Goal: Task Accomplishment & Management: Use online tool/utility

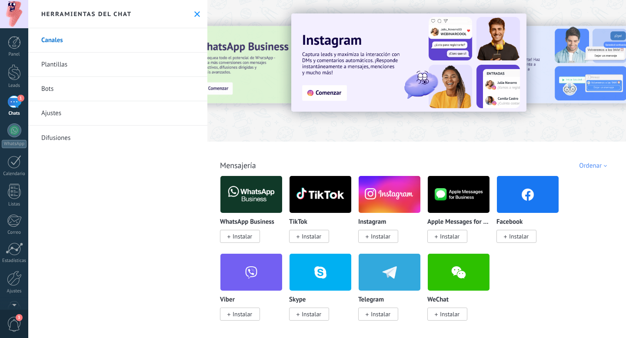
click at [525, 233] on span "Instalar" at bounding box center [519, 236] width 20 height 8
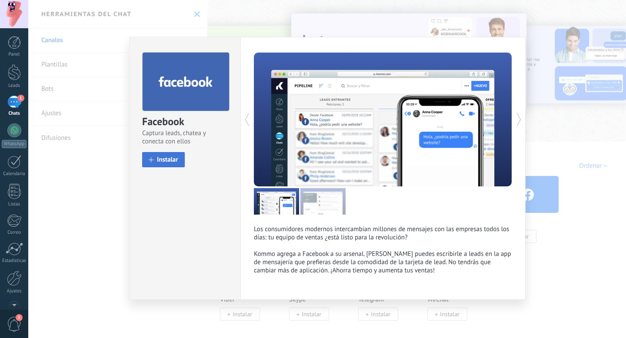
click at [169, 155] on button "Instalar" at bounding box center [163, 159] width 43 height 15
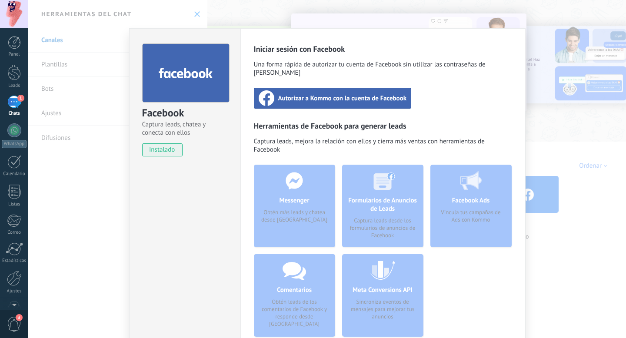
click at [337, 94] on span "Autorizar a Kommo con la cuenta de Facebook" at bounding box center [342, 98] width 129 height 9
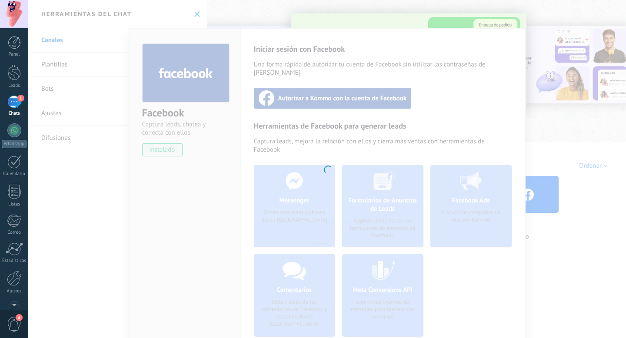
click at [194, 93] on div at bounding box center [326, 169] width 597 height 338
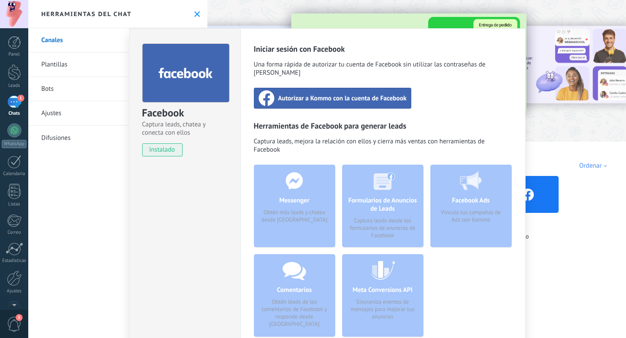
click at [338, 94] on span "Autorizar a Kommo con la cuenta de Facebook" at bounding box center [342, 98] width 129 height 9
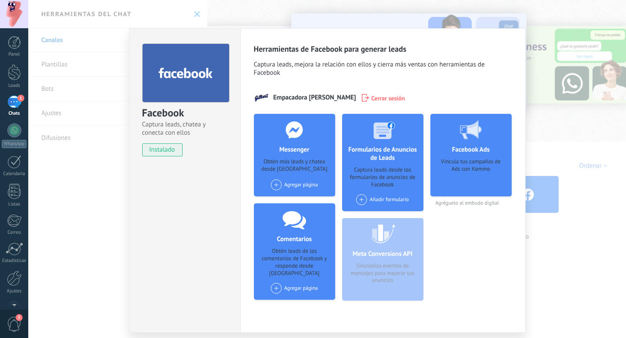
click at [291, 184] on div "Agregar página" at bounding box center [294, 184] width 47 height 11
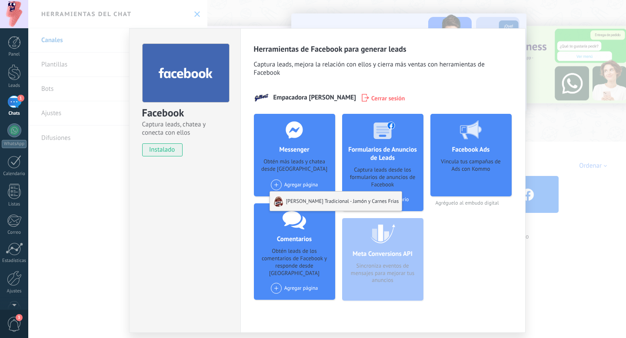
click at [312, 202] on div "Gilbert Tradicional - Jamón y Carnes Frias" at bounding box center [336, 201] width 132 height 19
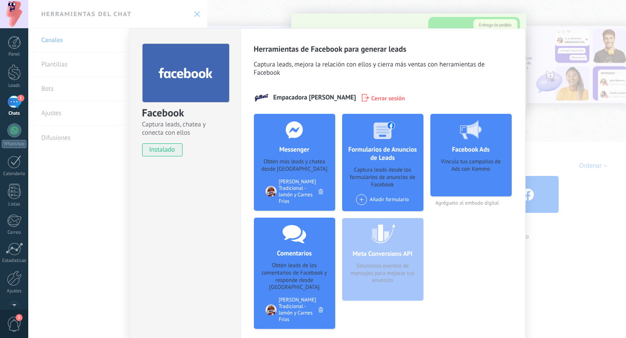
click at [241, 32] on div "Herramientas de Facebook para generar leads Captura leads, mejora la relación c…" at bounding box center [382, 194] width 285 height 333
click at [12, 102] on div "1" at bounding box center [14, 102] width 14 height 13
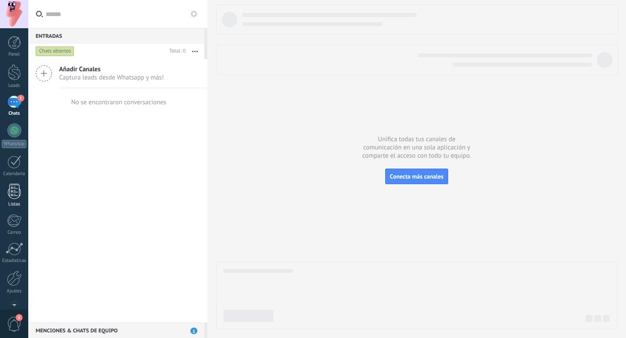
scroll to position [23, 0]
click at [12, 115] on link "WhatsApp" at bounding box center [14, 112] width 28 height 25
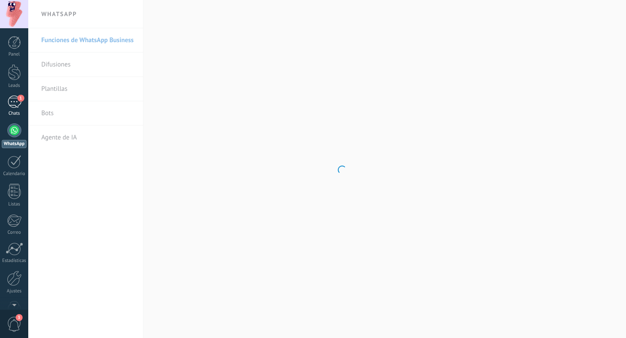
click at [13, 100] on div "1" at bounding box center [14, 102] width 14 height 13
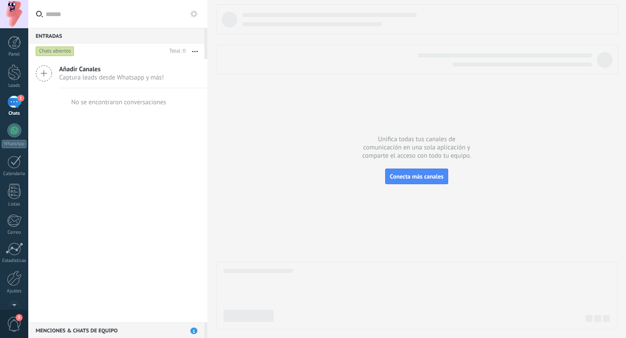
click at [46, 75] on icon at bounding box center [44, 73] width 17 height 17
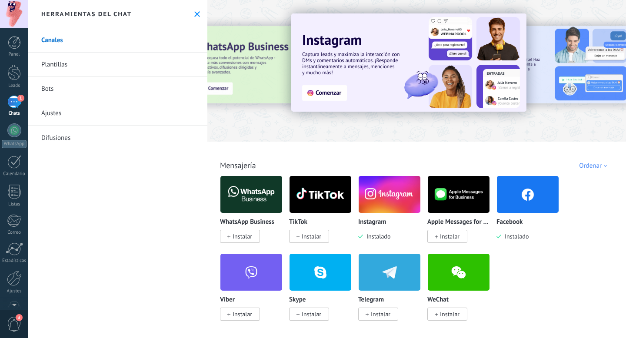
click at [504, 205] on img at bounding box center [528, 194] width 62 height 42
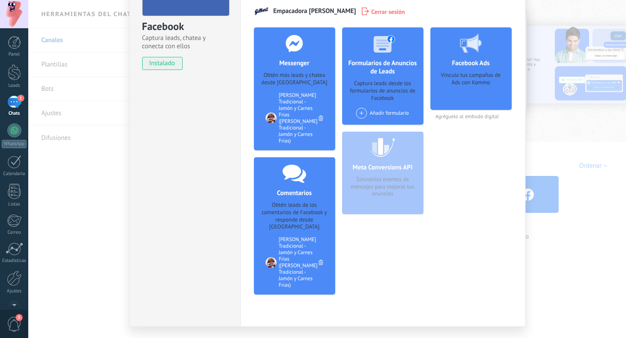
scroll to position [92, 0]
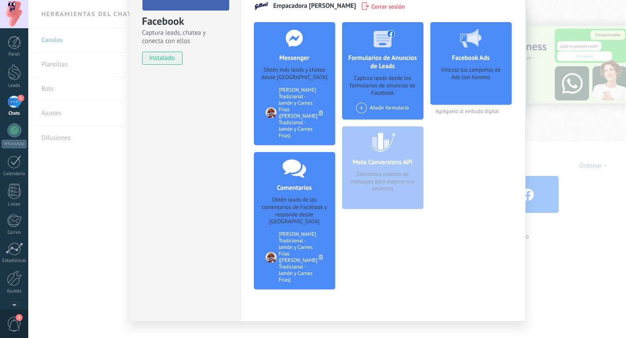
click at [301, 71] on div "Obtén más leads y chatea desde Kommo" at bounding box center [294, 73] width 67 height 15
click at [285, 75] on div "Obtén más leads y chatea desde Kommo" at bounding box center [294, 73] width 67 height 15
click at [289, 82] on div "Messenger Obtén más leads y chatea desde Kommo Agregar página Gilbert Tradicion…" at bounding box center [294, 83] width 81 height 123
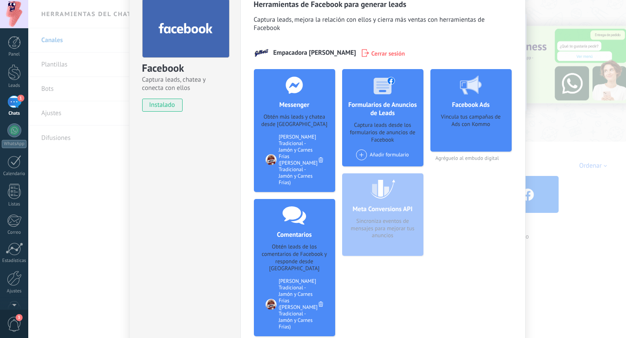
scroll to position [0, 0]
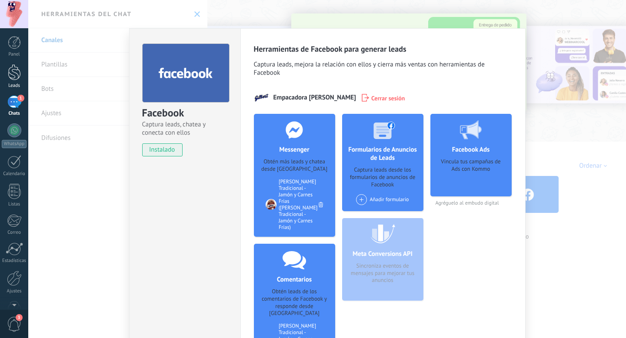
click at [13, 76] on div at bounding box center [14, 72] width 13 height 16
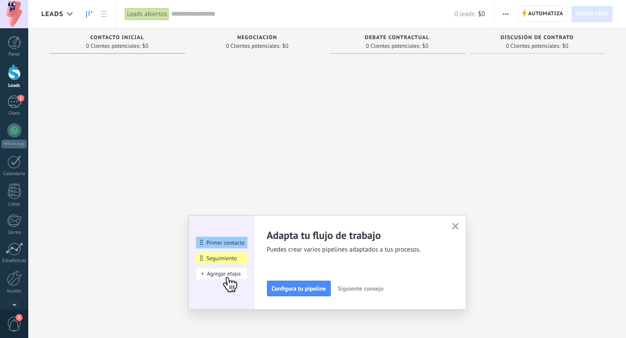
click at [455, 225] on icon "button" at bounding box center [455, 226] width 7 height 7
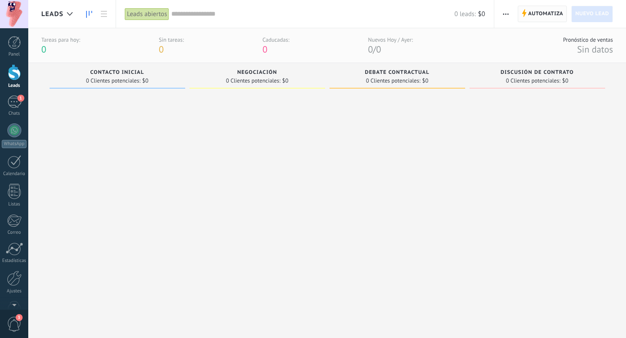
click at [543, 13] on span "Automatiza" at bounding box center [545, 14] width 35 height 16
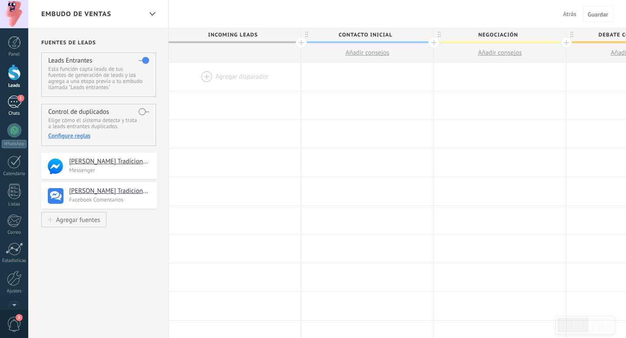
click at [12, 103] on div "1" at bounding box center [14, 102] width 14 height 13
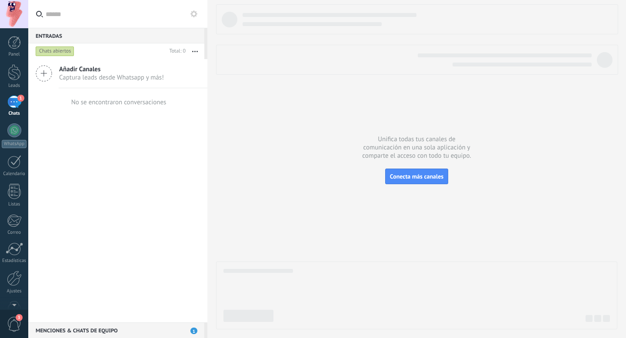
click at [43, 71] on icon at bounding box center [44, 73] width 17 height 17
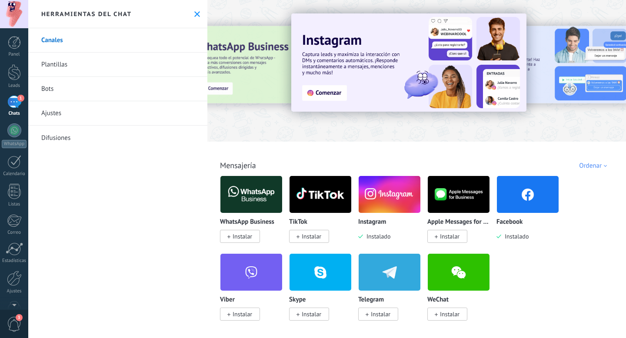
click at [529, 201] on img at bounding box center [528, 194] width 62 height 42
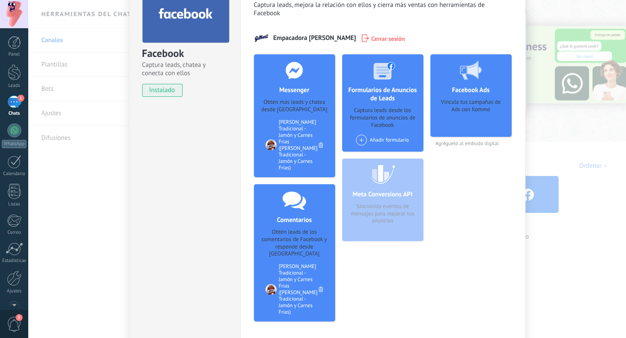
scroll to position [62, 0]
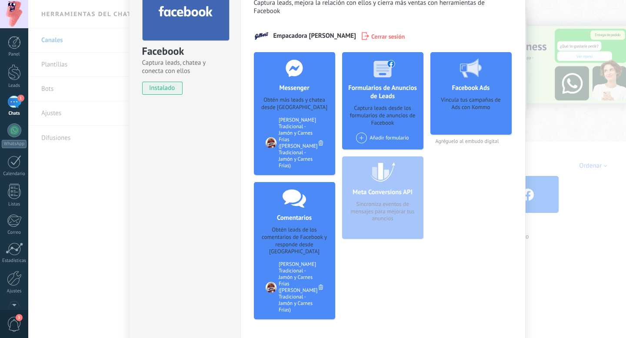
click at [320, 140] on icon at bounding box center [320, 142] width 4 height 5
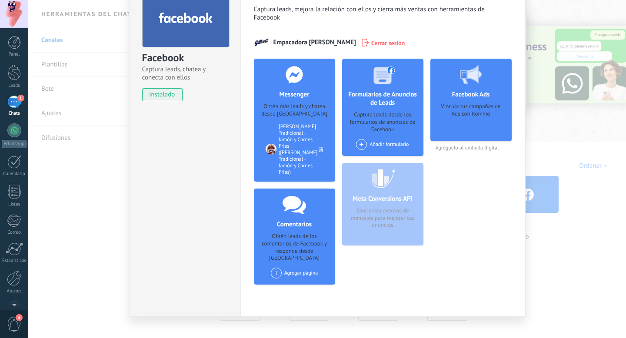
scroll to position [28, 0]
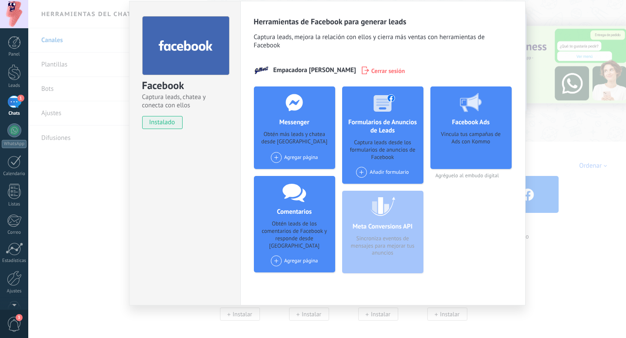
click at [79, 156] on div "Facebook Captura leads, chatea y conecta con ellos instalado Desinstalar Herram…" at bounding box center [326, 169] width 597 height 338
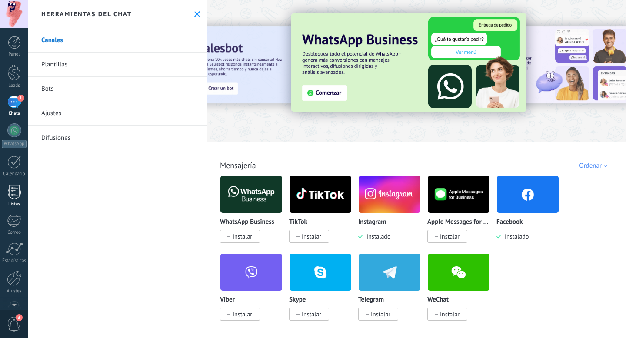
click at [15, 199] on link "Listas" at bounding box center [14, 195] width 28 height 23
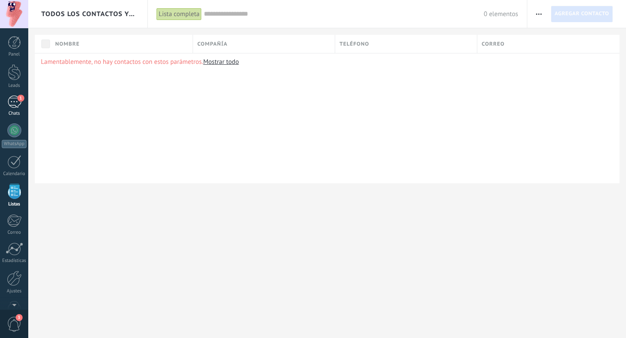
click at [13, 106] on div "1" at bounding box center [14, 102] width 14 height 13
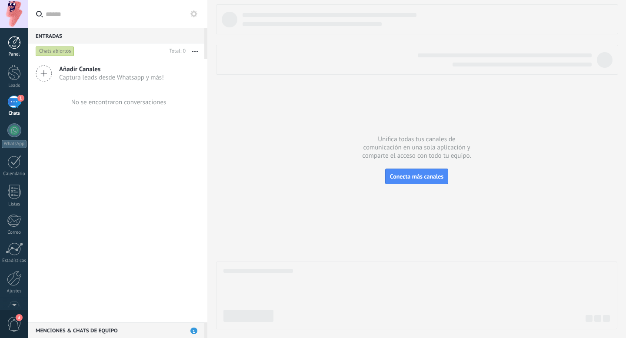
click at [16, 50] on link "Panel" at bounding box center [14, 46] width 28 height 21
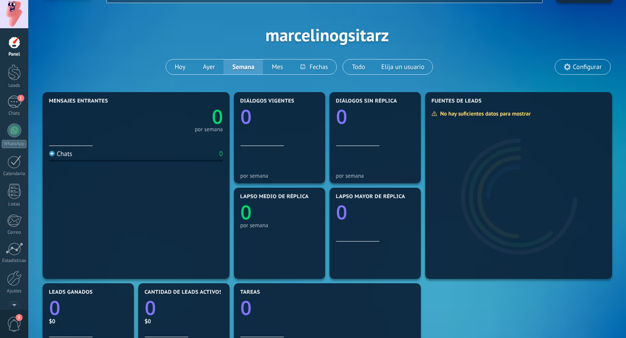
scroll to position [19, 0]
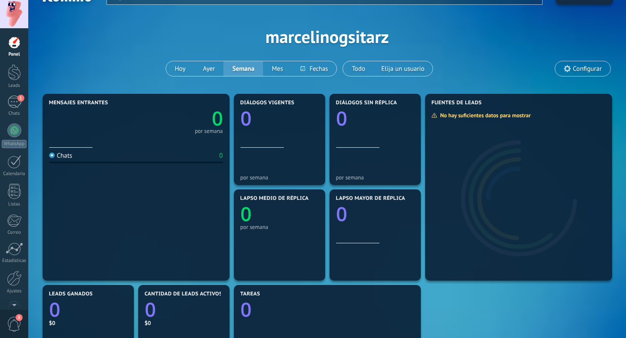
click at [154, 143] on div "Mensajes entrantes 0 por semana" at bounding box center [136, 124] width 174 height 48
click at [11, 100] on div "1" at bounding box center [14, 102] width 14 height 13
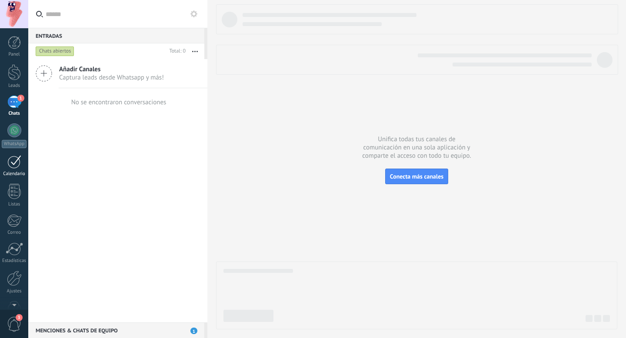
click at [19, 169] on link "Calendario" at bounding box center [14, 166] width 28 height 22
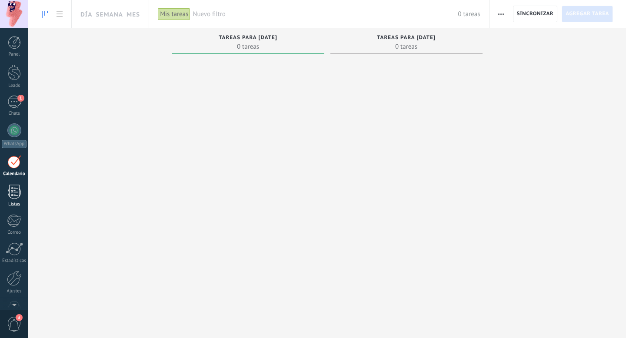
click at [17, 193] on div at bounding box center [14, 191] width 13 height 15
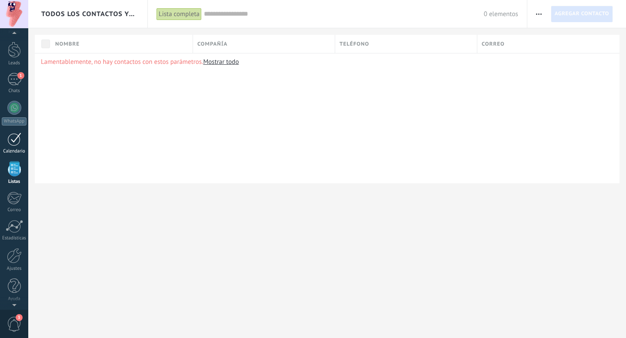
scroll to position [23, 0]
click at [15, 224] on div at bounding box center [14, 225] width 17 height 13
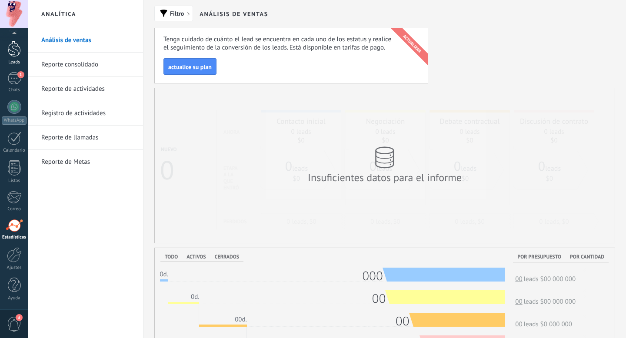
click at [12, 60] on div "Leads" at bounding box center [14, 63] width 25 height 6
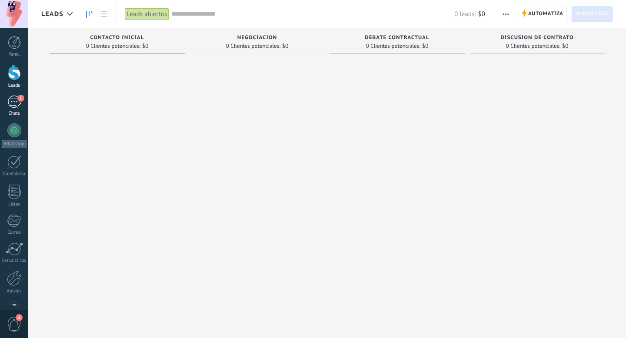
click at [15, 106] on div "1" at bounding box center [14, 102] width 14 height 13
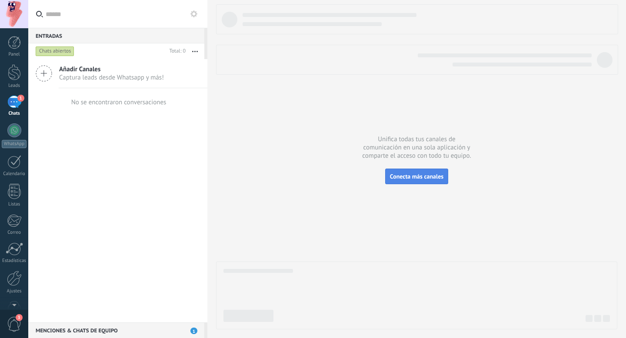
click at [408, 181] on button "Conecta más canales" at bounding box center [416, 177] width 63 height 16
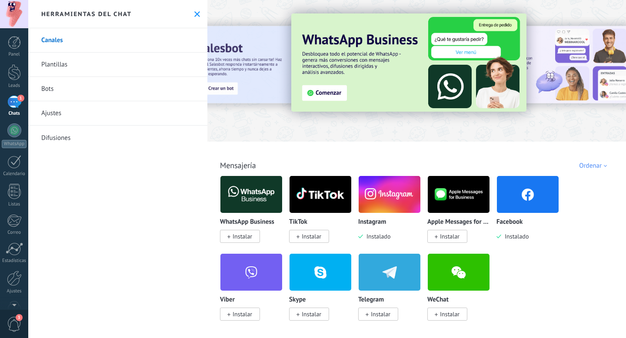
click at [522, 191] on img at bounding box center [528, 194] width 62 height 42
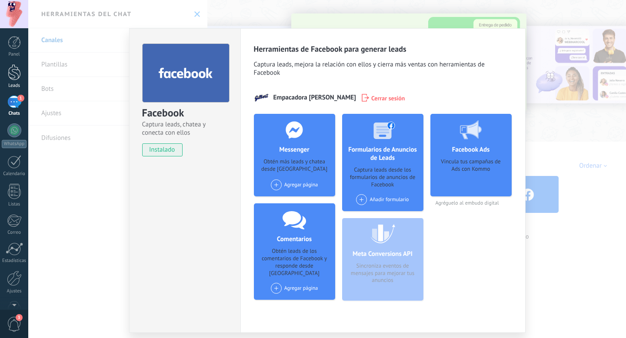
click at [11, 83] on div "Leads" at bounding box center [14, 86] width 25 height 6
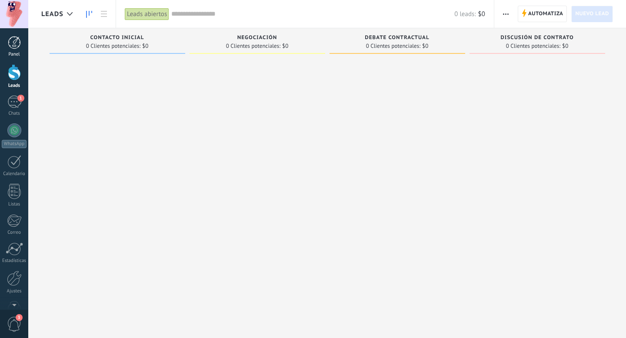
click at [13, 48] on div at bounding box center [14, 42] width 13 height 13
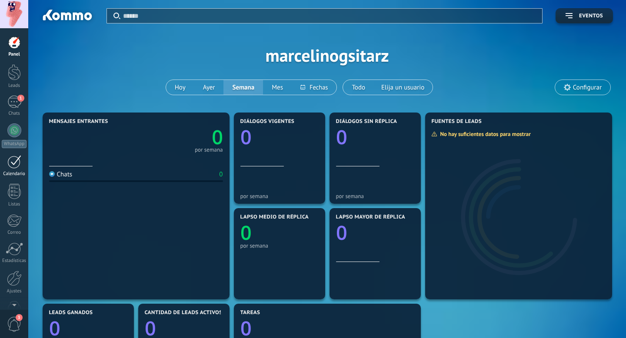
click at [13, 166] on div at bounding box center [14, 161] width 14 height 13
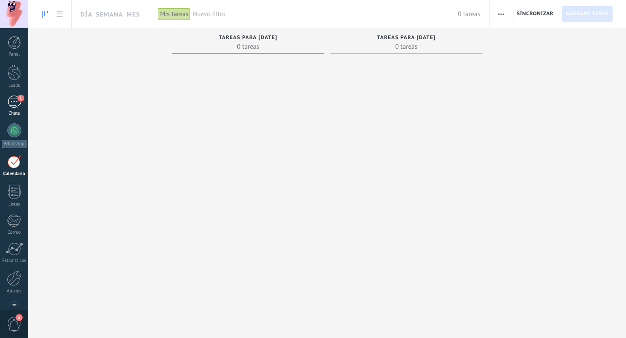
click at [7, 108] on link "1 Chats" at bounding box center [14, 106] width 28 height 21
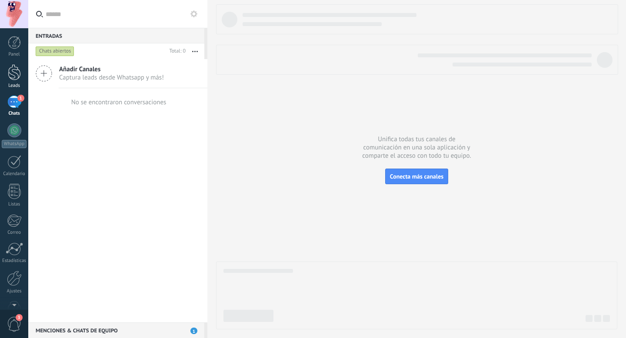
click at [11, 76] on div at bounding box center [14, 72] width 13 height 16
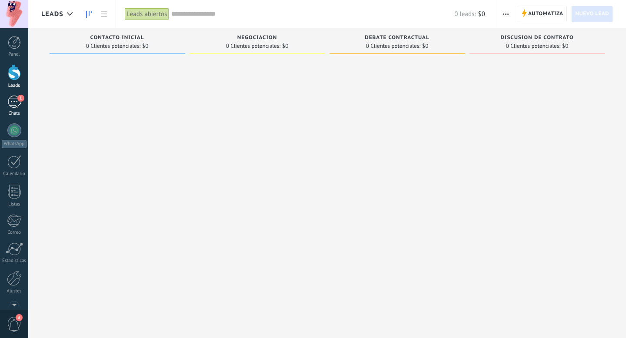
click at [11, 102] on div "1" at bounding box center [14, 102] width 14 height 13
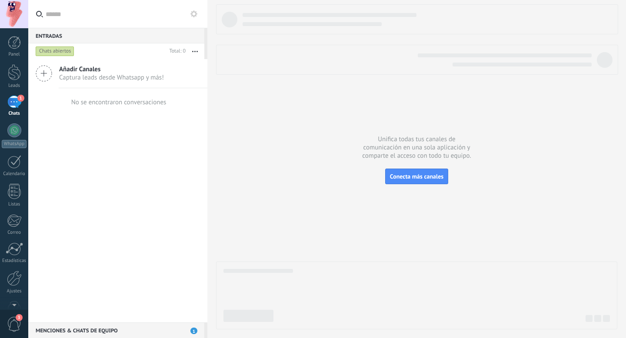
click at [46, 74] on icon at bounding box center [44, 73] width 17 height 17
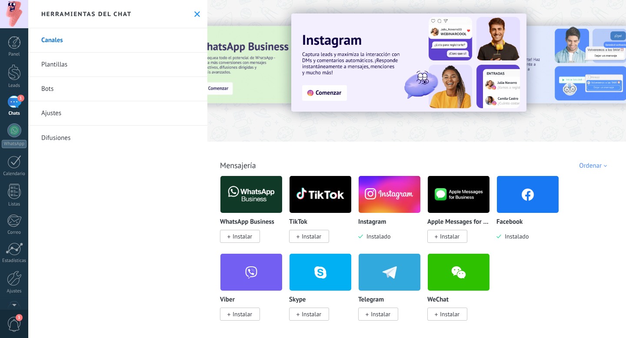
click at [523, 194] on img at bounding box center [528, 194] width 62 height 42
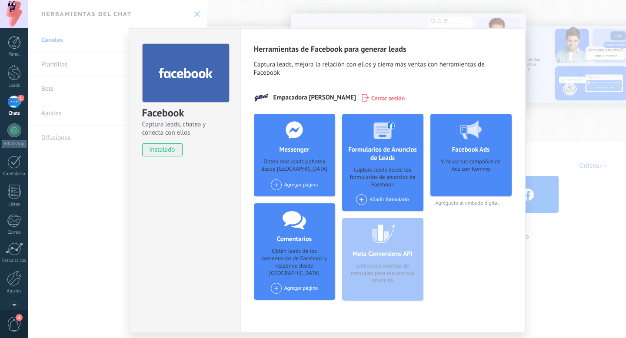
click at [276, 188] on span at bounding box center [276, 184] width 11 height 11
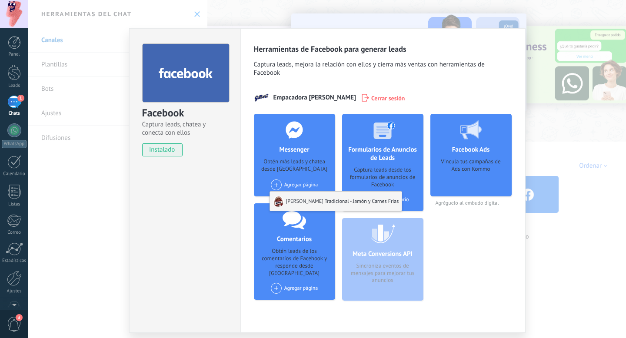
click at [303, 198] on div "Gilbert Tradicional - Jamón y Carnes Frias" at bounding box center [336, 201] width 132 height 19
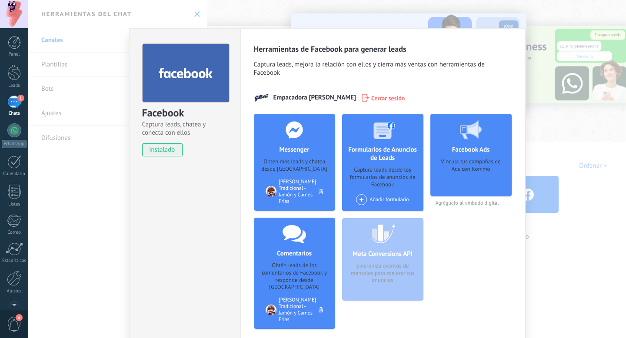
click at [100, 143] on div "Facebook Captura leads, chatea y conecta con ellos instalado Desinstalar Herram…" at bounding box center [326, 169] width 597 height 338
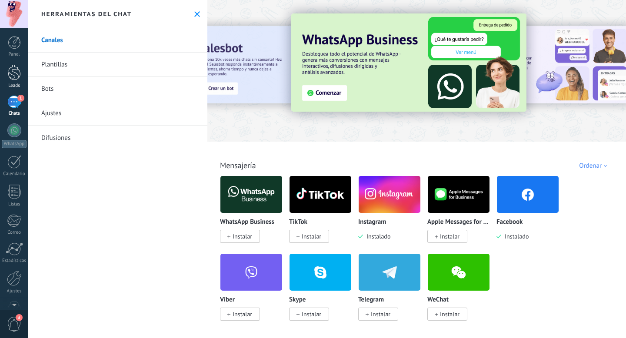
click at [13, 78] on div at bounding box center [14, 72] width 13 height 16
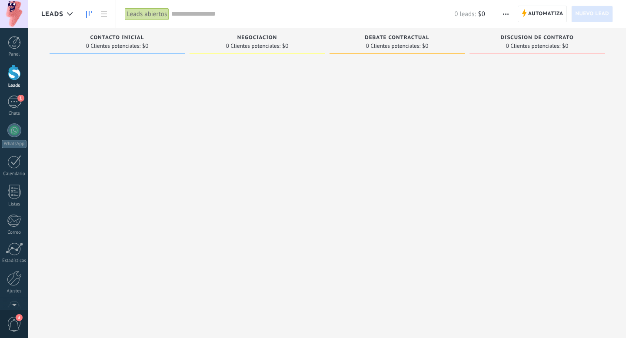
click at [150, 16] on div "Leads abiertos" at bounding box center [147, 14] width 44 height 13
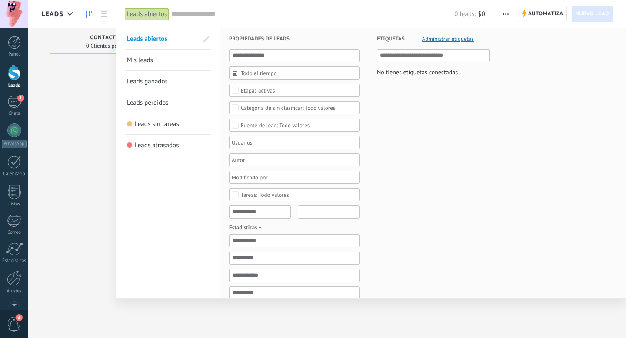
click at [147, 65] on link "Mis leads" at bounding box center [168, 60] width 82 height 21
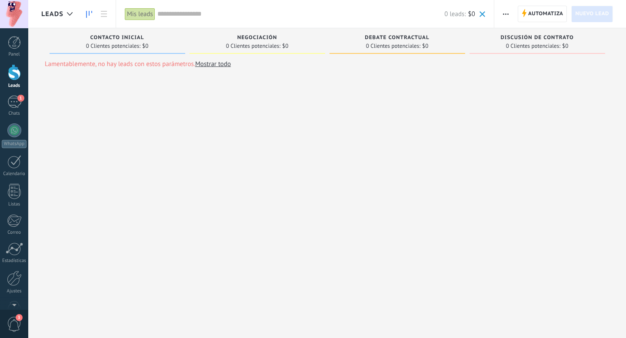
click at [138, 15] on div "Mis leads" at bounding box center [140, 14] width 30 height 13
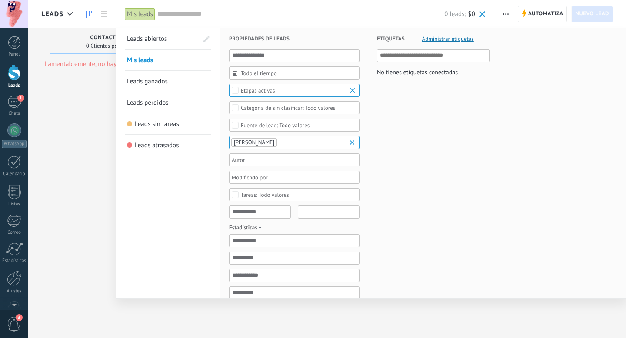
click at [148, 37] on span "Leads abiertos" at bounding box center [147, 39] width 40 height 8
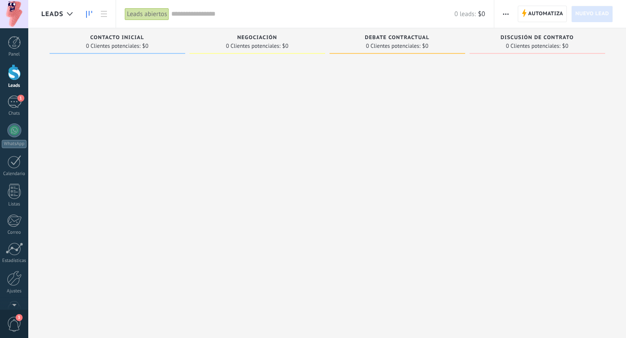
click at [542, 17] on span "Automatiza" at bounding box center [545, 14] width 35 height 16
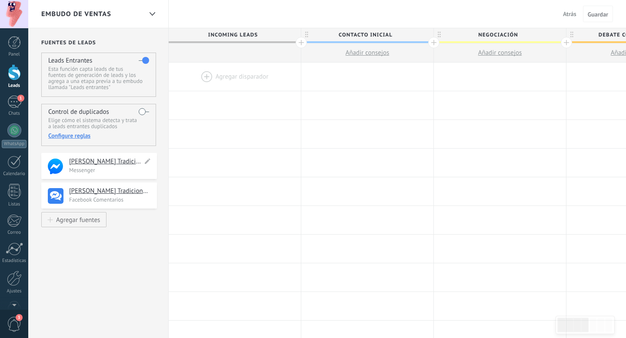
click at [102, 169] on p "Messenger" at bounding box center [110, 169] width 83 height 7
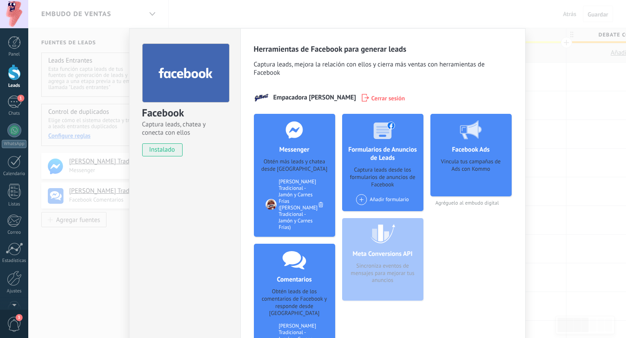
click at [109, 232] on div "Facebook Captura leads, chatea y conecta con ellos instalado Desinstalar Herram…" at bounding box center [326, 169] width 597 height 338
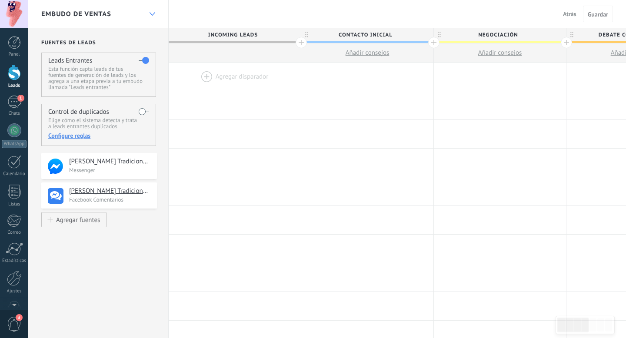
click at [145, 11] on div at bounding box center [152, 14] width 15 height 17
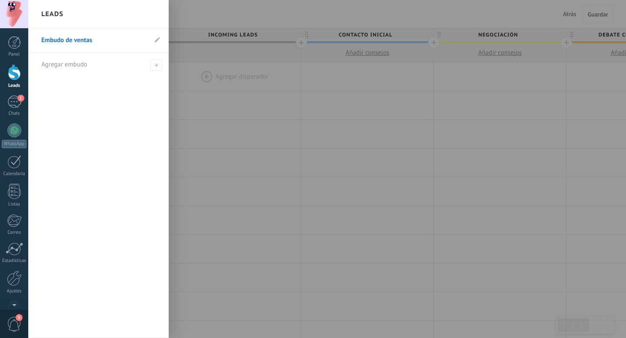
click at [145, 11] on div "Leads" at bounding box center [98, 14] width 140 height 28
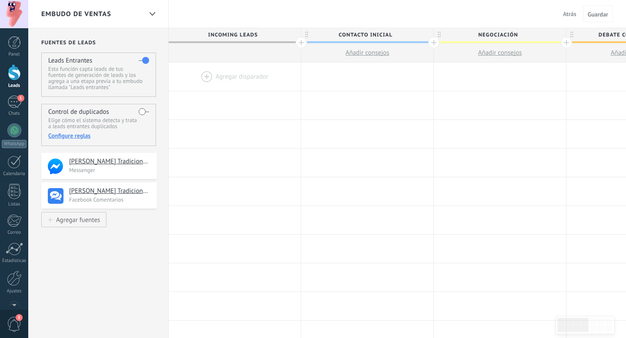
click at [568, 14] on span "Atrás" at bounding box center [569, 14] width 13 height 8
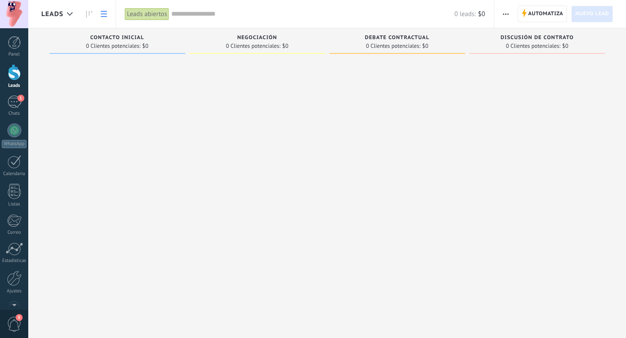
click at [104, 17] on link at bounding box center [103, 14] width 15 height 17
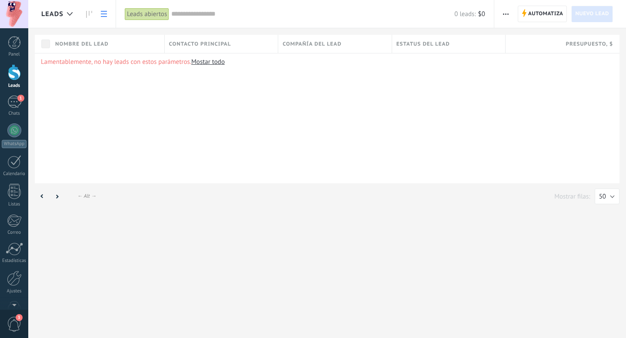
click at [146, 10] on div "Leads abiertos" at bounding box center [147, 14] width 44 height 13
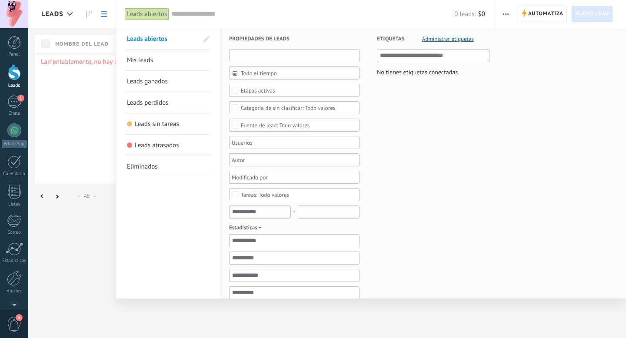
click at [267, 53] on input "text" at bounding box center [294, 55] width 130 height 13
click at [390, 130] on div "Etiquetas Administrar etiquetas No tienes etiquetas conectadas" at bounding box center [424, 273] width 130 height 491
click at [59, 225] on div at bounding box center [313, 169] width 626 height 338
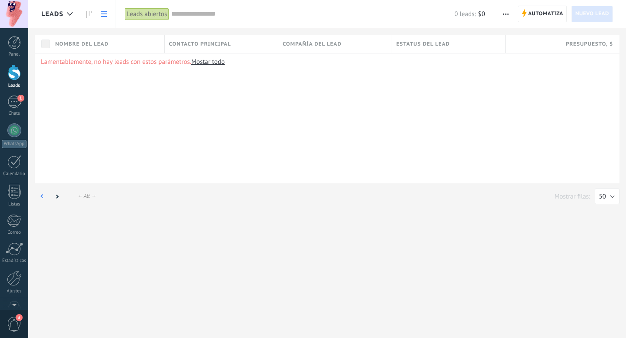
click at [41, 194] on icon at bounding box center [42, 196] width 3 height 4
click at [15, 75] on div at bounding box center [14, 72] width 13 height 16
click at [17, 101] on div "1" at bounding box center [14, 102] width 14 height 13
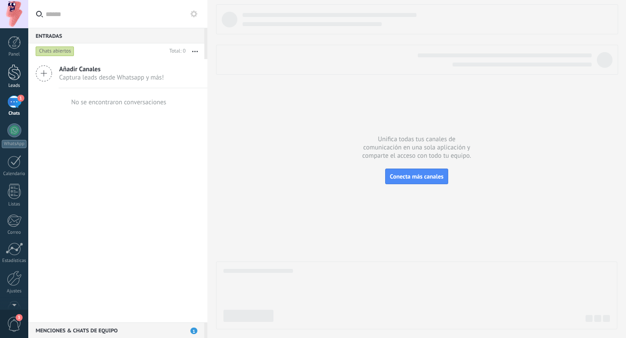
click at [16, 76] on div at bounding box center [14, 72] width 13 height 16
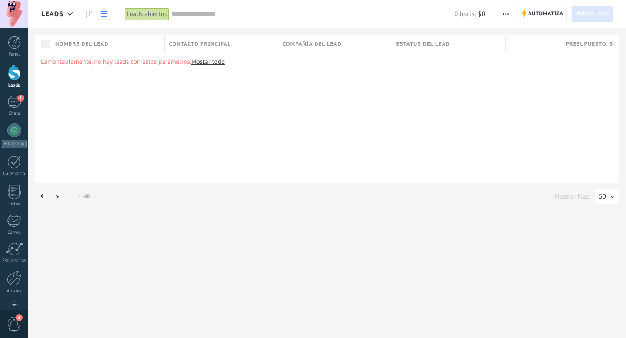
click at [149, 13] on div "Leads abiertos" at bounding box center [147, 14] width 44 height 13
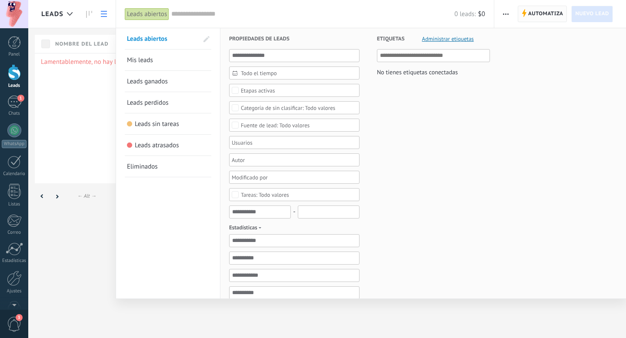
click at [538, 10] on div at bounding box center [313, 169] width 626 height 338
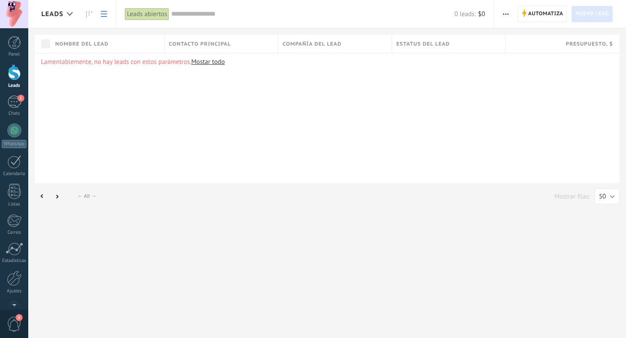
click at [536, 15] on span "Automatiza" at bounding box center [545, 14] width 35 height 16
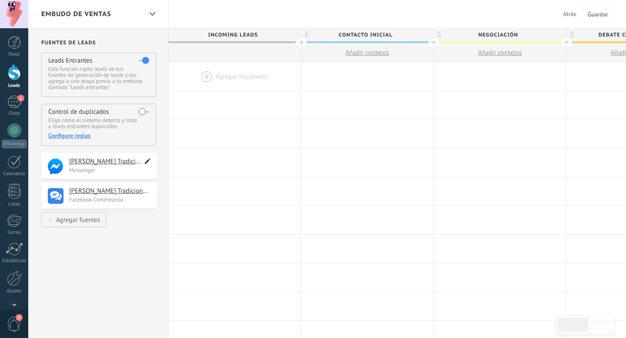
click at [147, 165] on icon at bounding box center [148, 161] width 10 height 10
click at [149, 193] on icon at bounding box center [148, 191] width 10 height 10
click at [147, 162] on use at bounding box center [148, 162] width 6 height 6
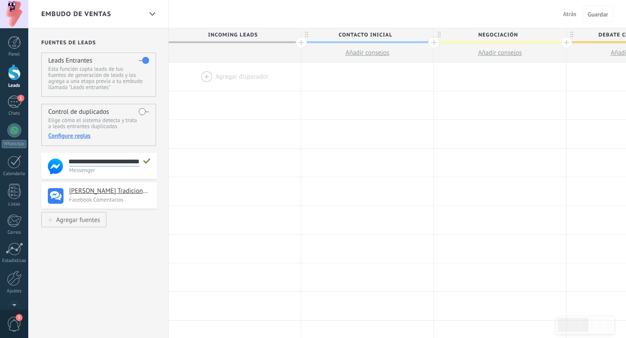
click at [133, 176] on div "**********" at bounding box center [99, 166] width 116 height 26
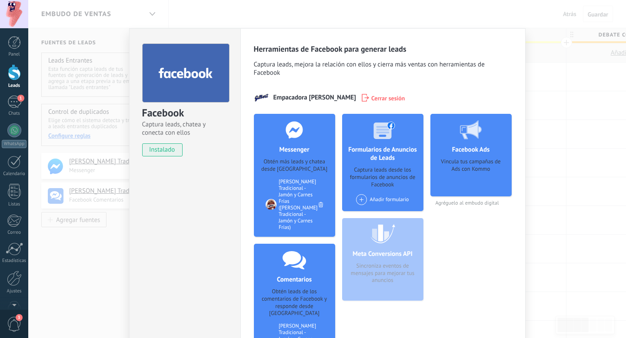
click at [318, 202] on icon at bounding box center [320, 204] width 4 height 5
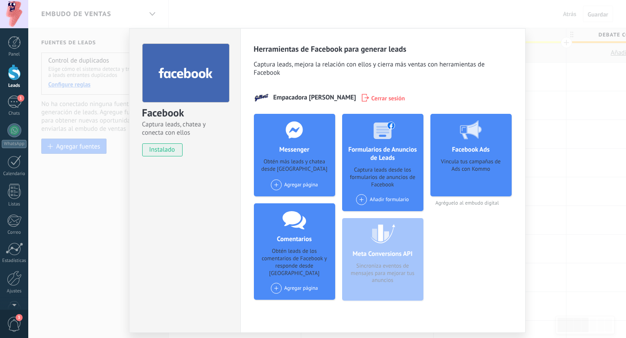
click at [105, 200] on div "Facebook Captura leads, chatea y conecta con ellos instalado Desinstalar Herram…" at bounding box center [326, 169] width 597 height 338
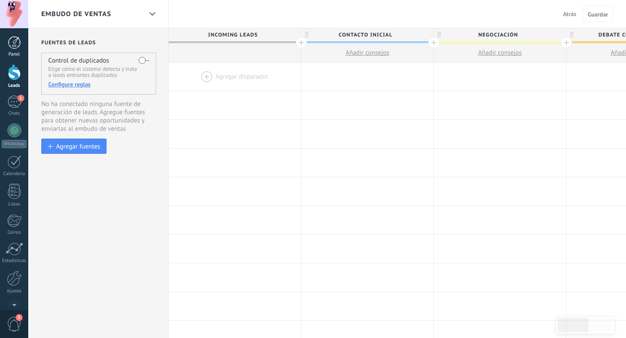
click at [15, 43] on div at bounding box center [14, 42] width 13 height 13
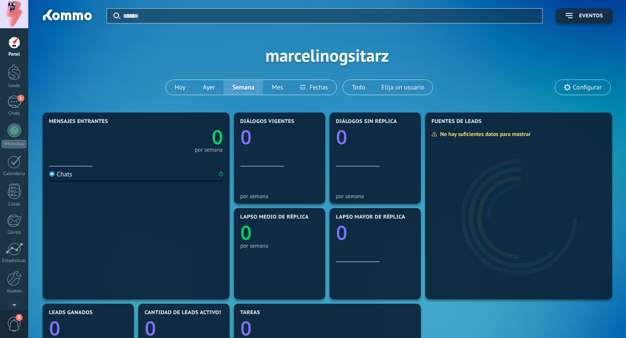
click at [17, 10] on div at bounding box center [14, 14] width 28 height 28
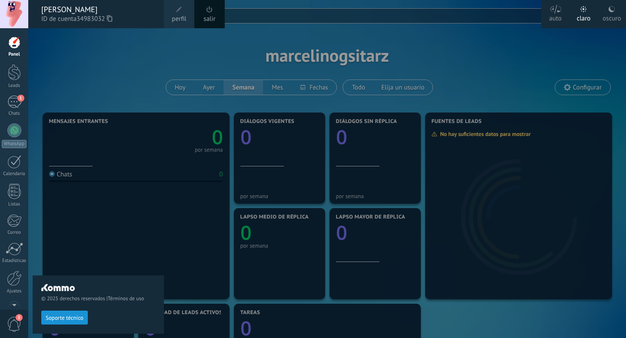
click at [103, 76] on div "© 2025 derechos reservados | Términos de uso Soporte técnico" at bounding box center [98, 183] width 131 height 310
click at [88, 81] on div "© 2025 derechos reservados | Términos de uso Soporte técnico" at bounding box center [98, 183] width 131 height 310
click at [216, 48] on div at bounding box center [341, 169] width 626 height 338
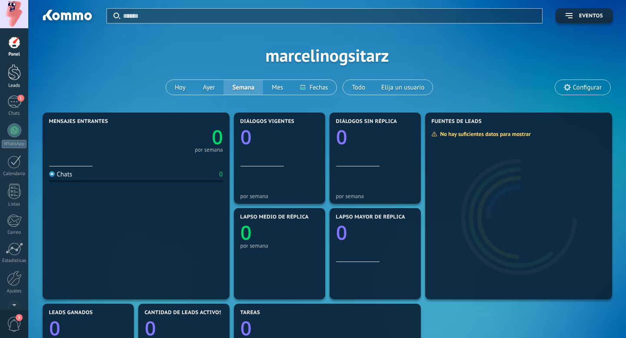
click at [17, 77] on div at bounding box center [14, 72] width 13 height 16
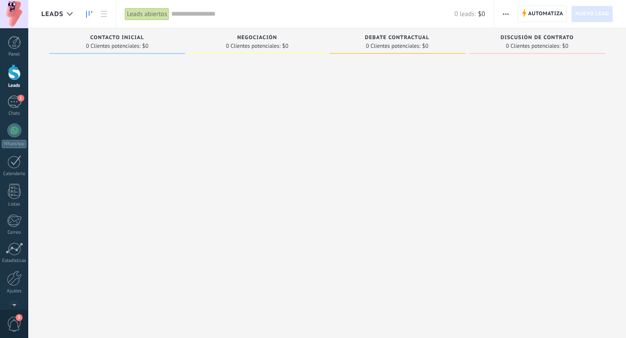
click at [155, 14] on div "Leads abiertos" at bounding box center [147, 14] width 44 height 13
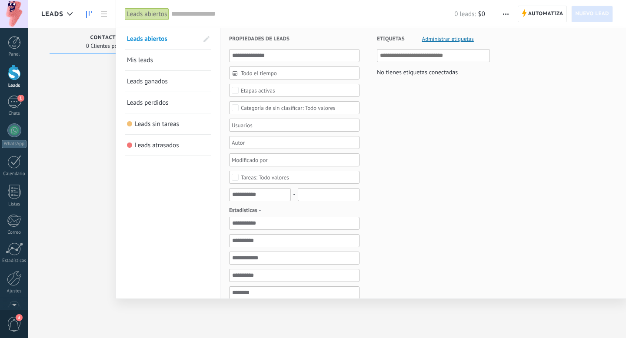
click at [151, 63] on span "Mis leads" at bounding box center [140, 60] width 26 height 8
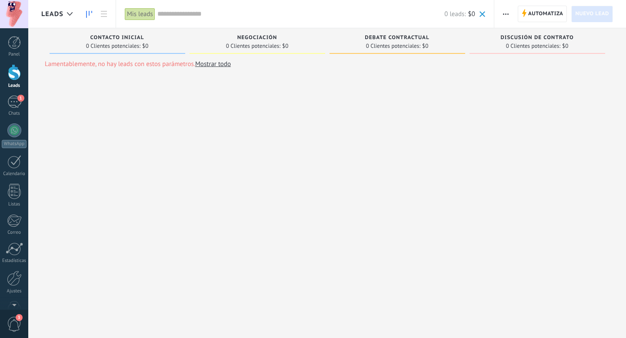
click at [148, 16] on div "Mis leads" at bounding box center [140, 14] width 30 height 13
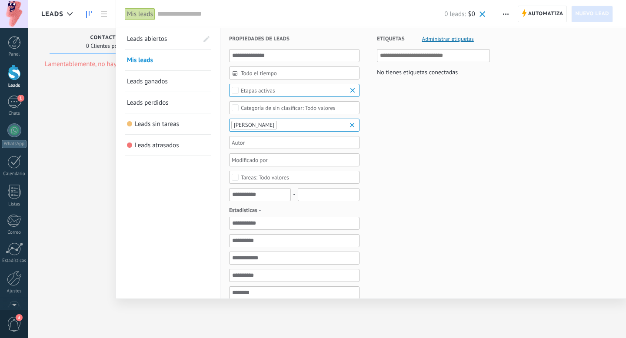
click at [162, 35] on span "Leads abiertos" at bounding box center [147, 39] width 40 height 8
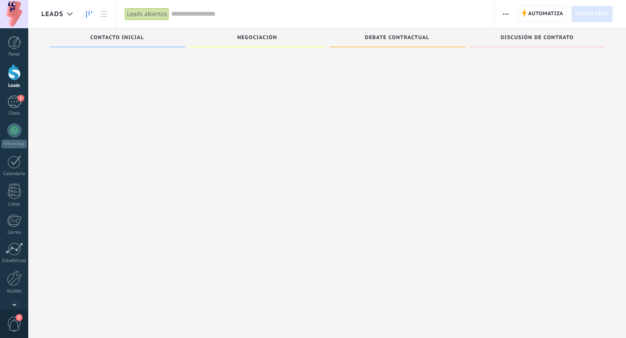
click at [157, 14] on div "Leads abiertos" at bounding box center [147, 14] width 44 height 13
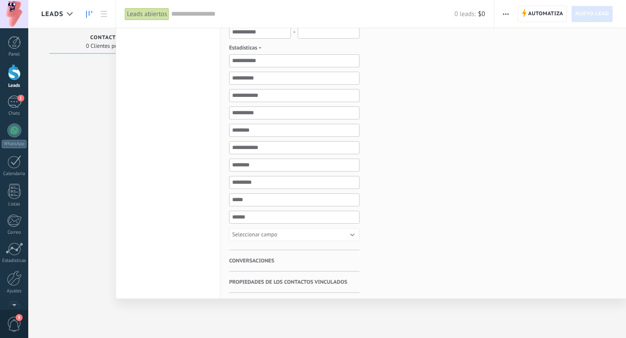
scroll to position [203, 0]
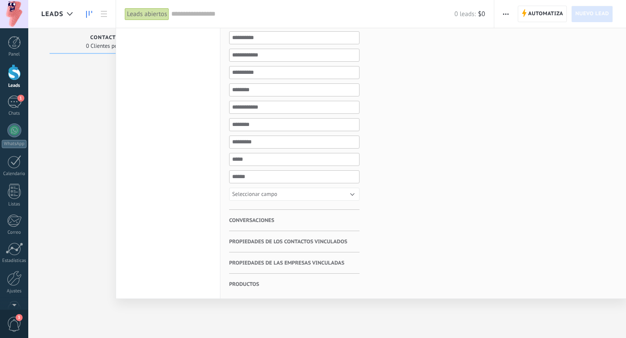
click at [293, 220] on h3 "Conversaciones" at bounding box center [294, 220] width 130 height 21
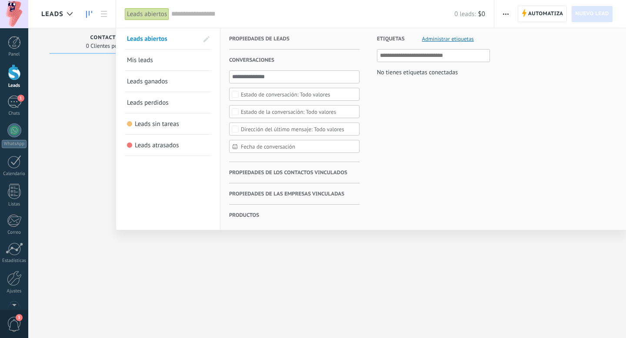
scroll to position [0, 0]
click at [268, 56] on span "Conversaciones" at bounding box center [251, 60] width 45 height 21
click at [261, 36] on span "Propiedades de leads" at bounding box center [259, 38] width 60 height 21
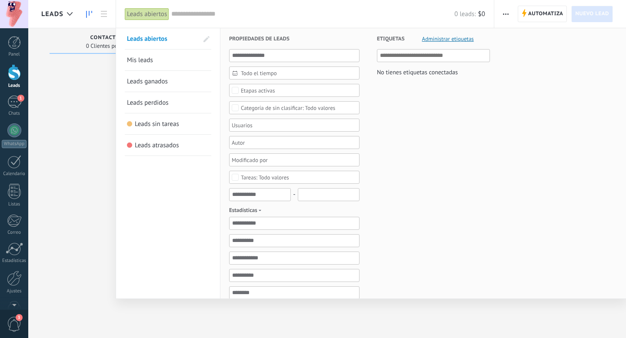
click at [104, 105] on div at bounding box center [313, 169] width 626 height 338
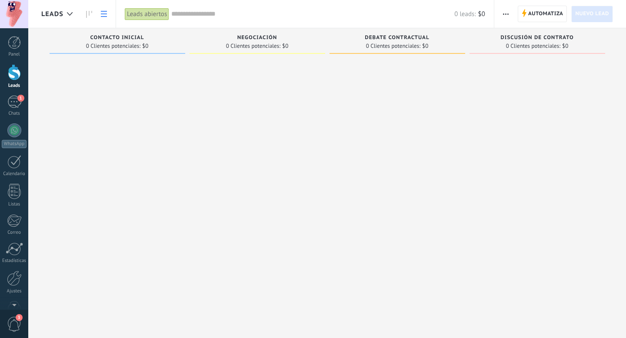
click at [104, 9] on link at bounding box center [103, 14] width 15 height 17
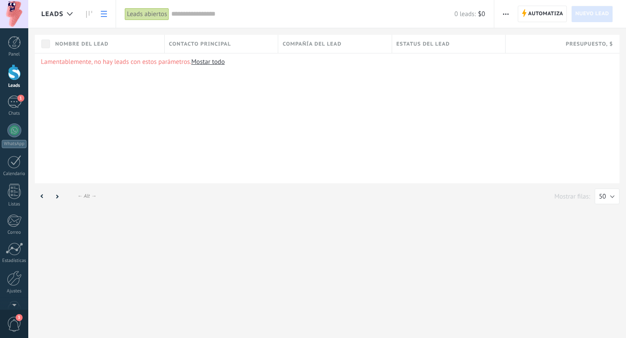
click at [104, 9] on link at bounding box center [103, 14] width 15 height 17
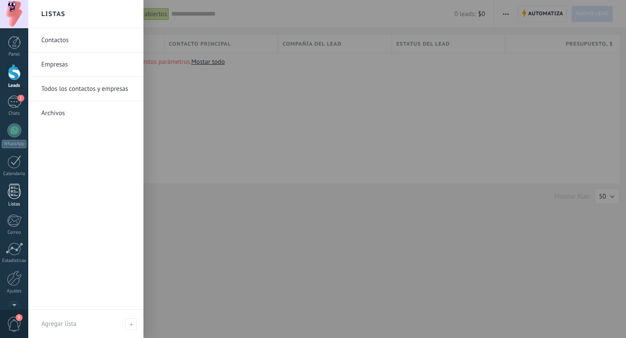
click at [12, 195] on div at bounding box center [14, 191] width 13 height 15
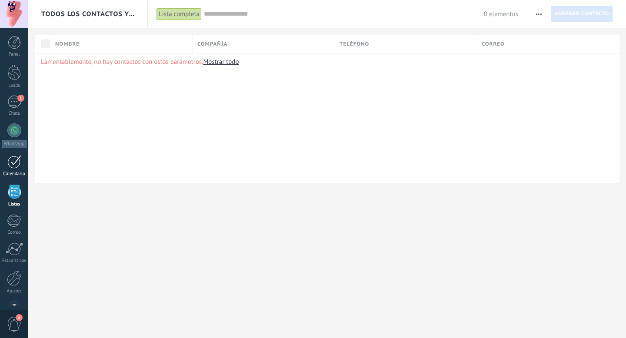
click at [13, 168] on div at bounding box center [14, 161] width 14 height 13
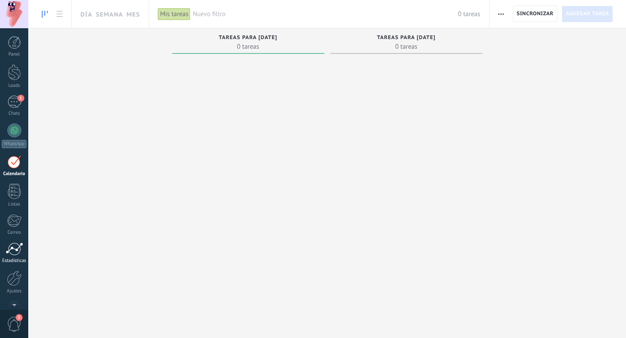
click at [18, 250] on div at bounding box center [14, 248] width 17 height 13
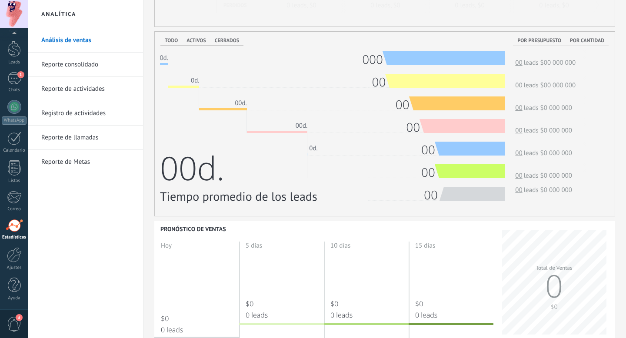
scroll to position [252, 0]
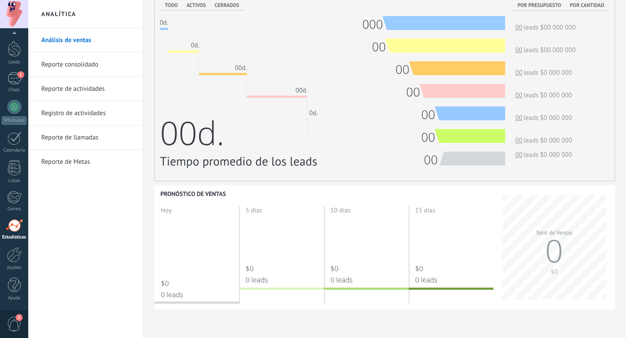
click at [16, 323] on span "3" at bounding box center [14, 324] width 15 height 15
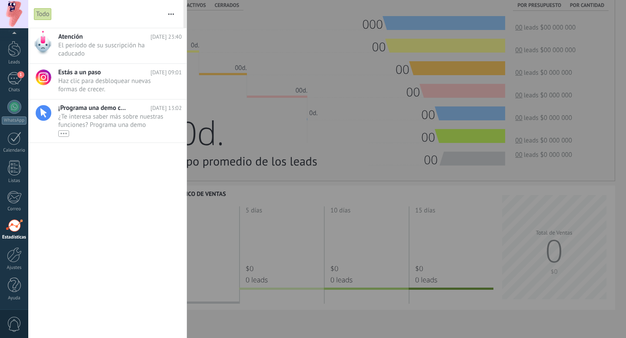
click at [214, 223] on div at bounding box center [313, 169] width 626 height 338
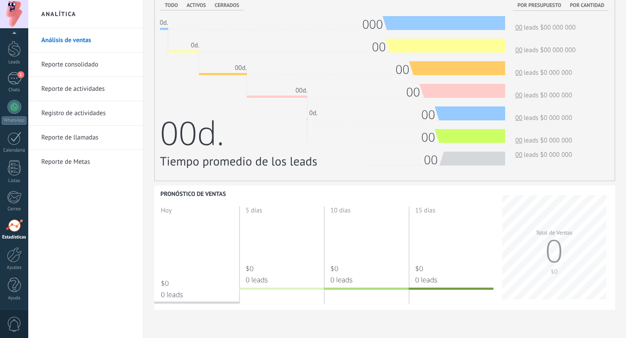
scroll to position [0, 0]
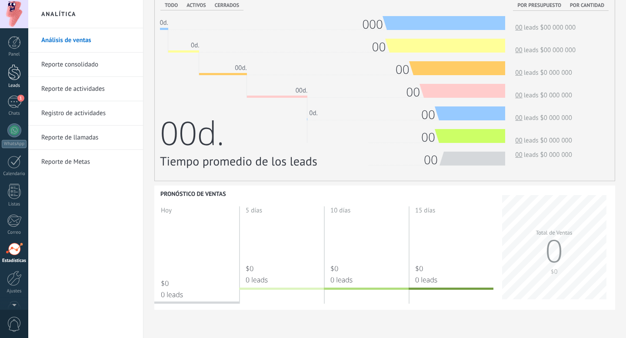
click at [14, 74] on div at bounding box center [14, 72] width 13 height 16
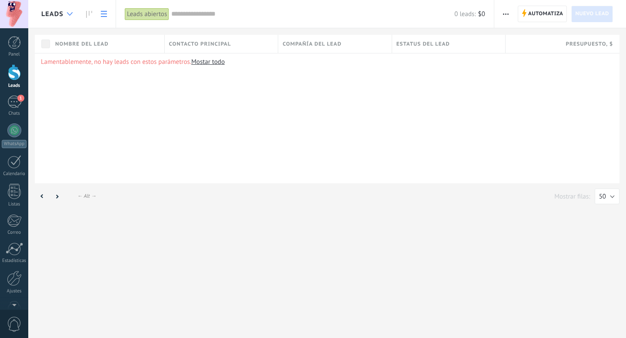
click at [69, 18] on div at bounding box center [70, 14] width 14 height 17
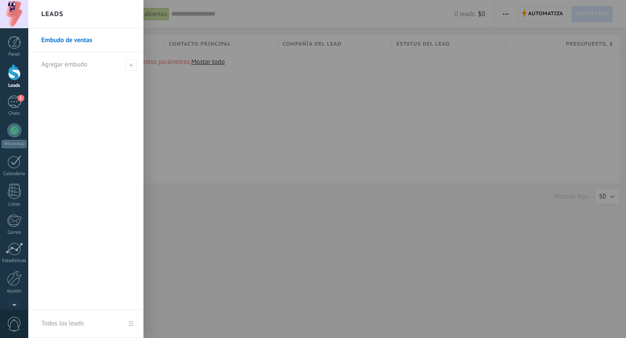
click at [72, 41] on link "Embudo de ventas" at bounding box center [87, 40] width 93 height 24
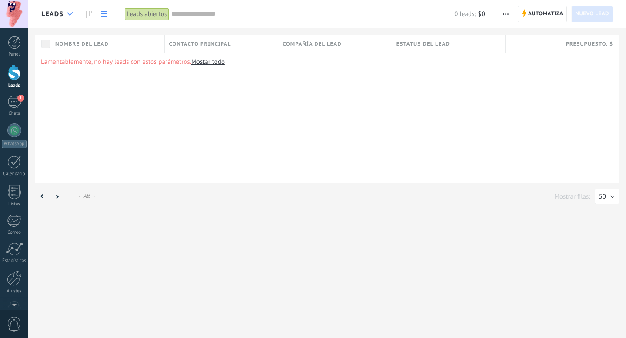
click at [70, 13] on icon at bounding box center [70, 13] width 6 height 3
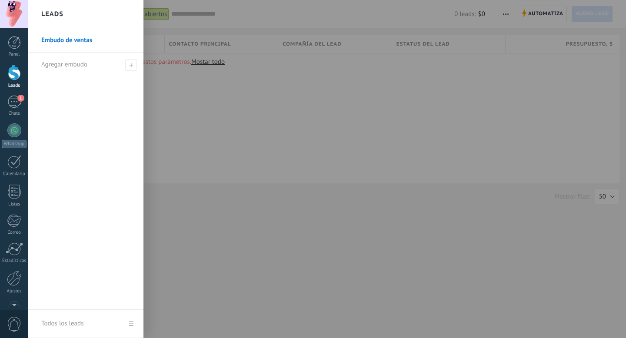
click at [179, 119] on div at bounding box center [341, 169] width 626 height 338
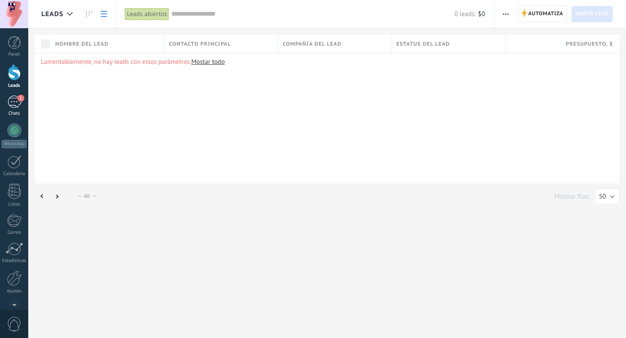
click at [11, 102] on div "1" at bounding box center [14, 102] width 14 height 13
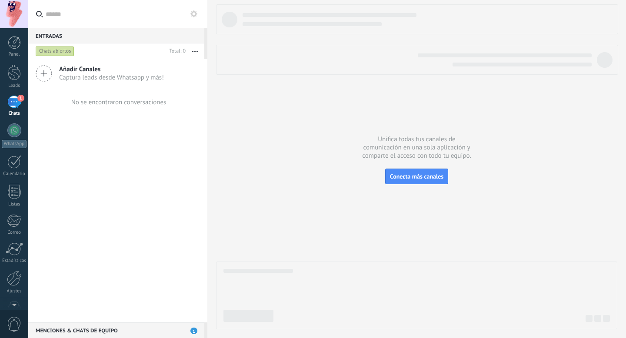
click at [60, 52] on div "Chats abiertos" at bounding box center [55, 51] width 39 height 10
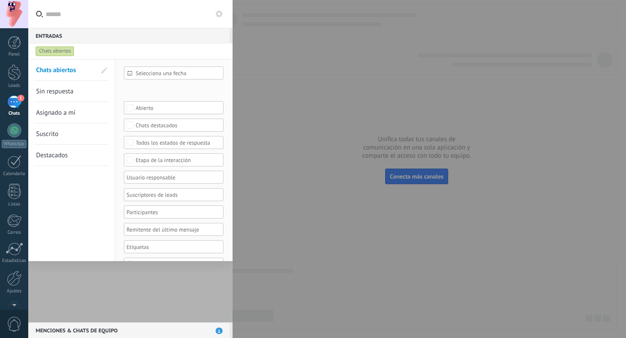
click at [60, 52] on div "Chats abiertos" at bounding box center [55, 51] width 39 height 10
click at [81, 287] on div at bounding box center [130, 190] width 204 height 263
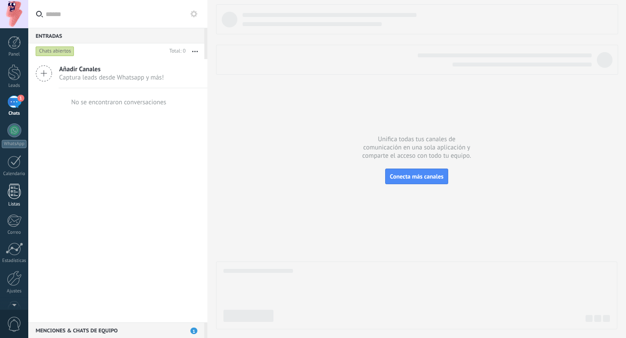
click at [17, 189] on div at bounding box center [14, 191] width 13 height 15
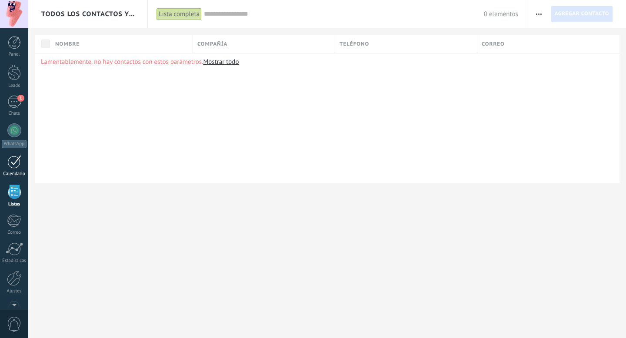
scroll to position [23, 0]
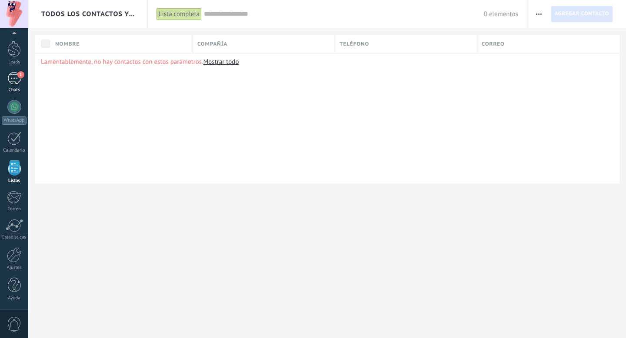
click at [11, 83] on div "1" at bounding box center [14, 78] width 14 height 13
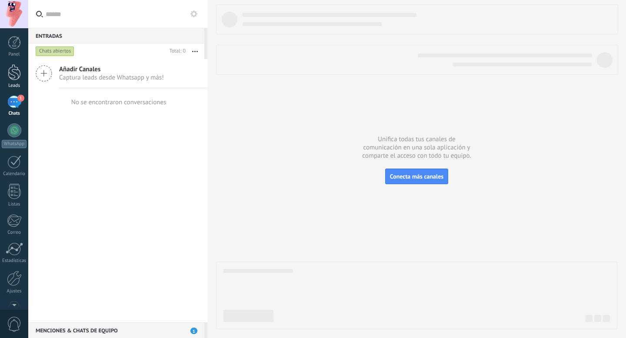
click at [13, 75] on div at bounding box center [14, 72] width 13 height 16
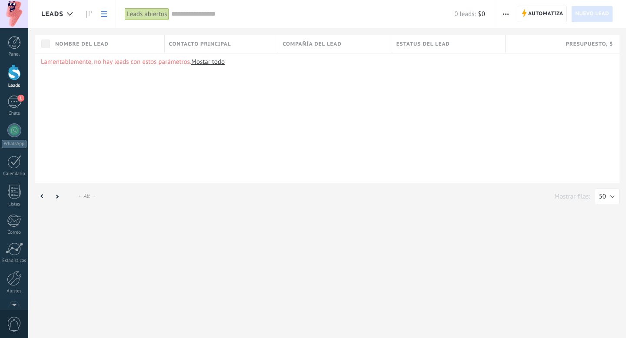
scroll to position [23, 0]
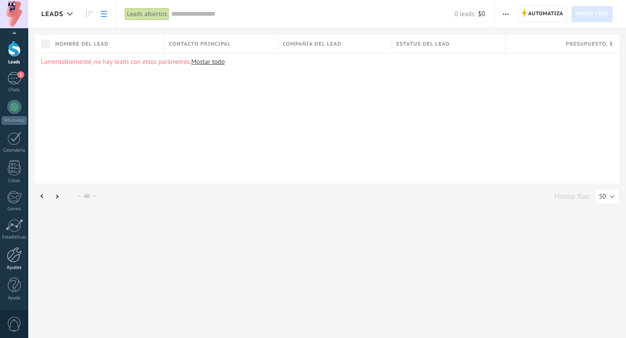
click at [17, 260] on div at bounding box center [14, 254] width 15 height 15
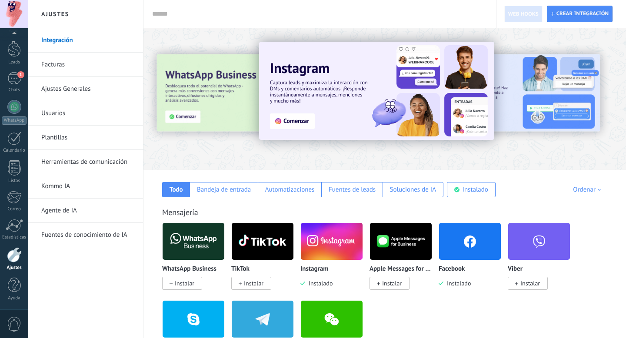
click at [541, 176] on div "Todo Bandeja de entrada Automatizaciones Fuentes de leads Soluciones de IA Inst…" at bounding box center [384, 183] width 465 height 27
click at [584, 13] on span "Crear integración" at bounding box center [582, 13] width 52 height 7
type textarea "**********"
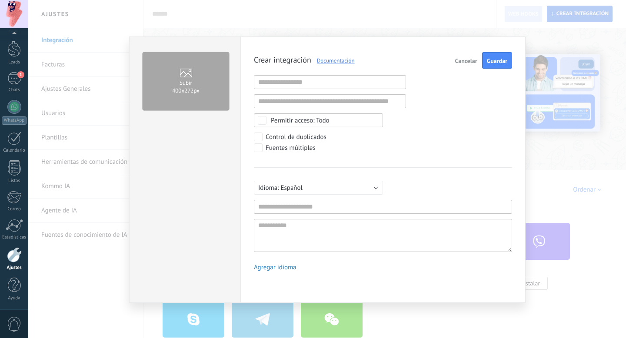
scroll to position [8, 0]
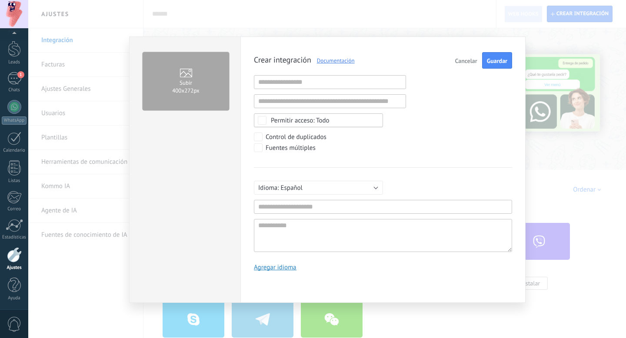
click at [469, 58] on span "Cancelar" at bounding box center [466, 61] width 22 height 6
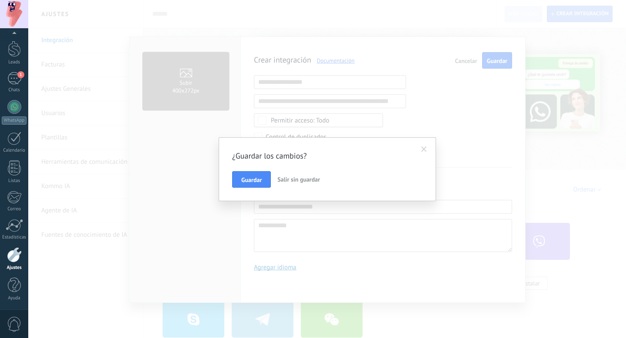
click at [289, 180] on span "Salir sin guardar" at bounding box center [298, 180] width 43 height 8
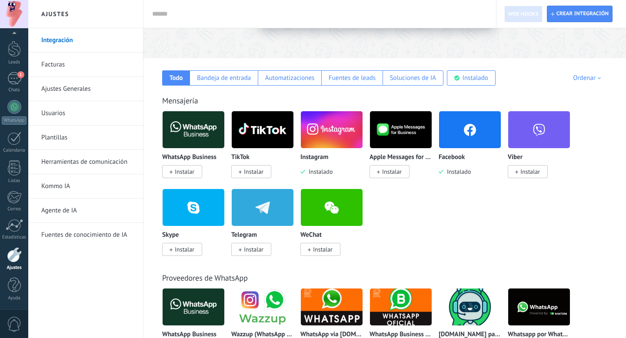
scroll to position [0, 0]
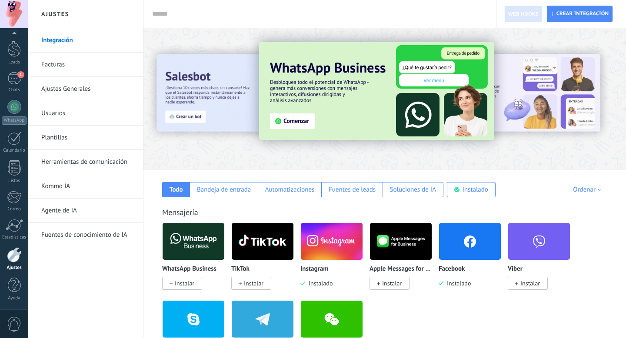
click at [68, 209] on link "Agente de IA" at bounding box center [87, 211] width 93 height 24
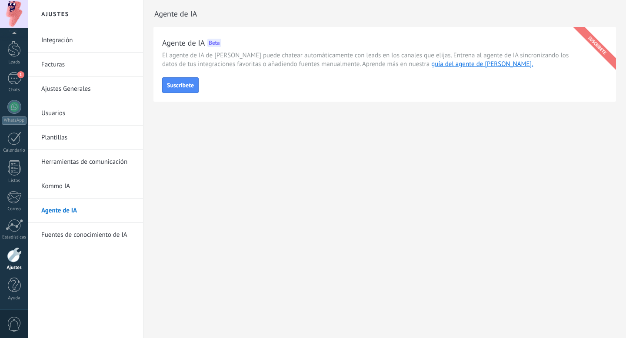
click at [77, 192] on link "Kommo IA" at bounding box center [87, 186] width 93 height 24
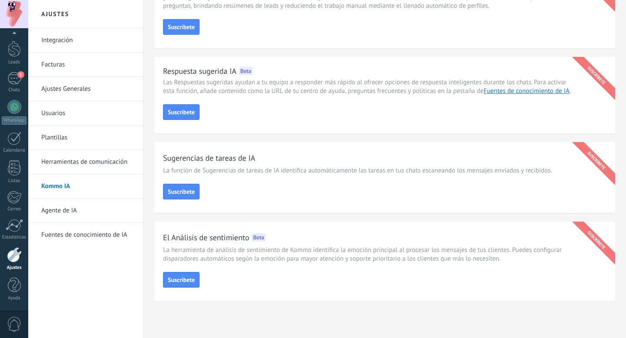
scroll to position [68, 0]
click at [94, 209] on link "Agente de IA" at bounding box center [87, 211] width 93 height 24
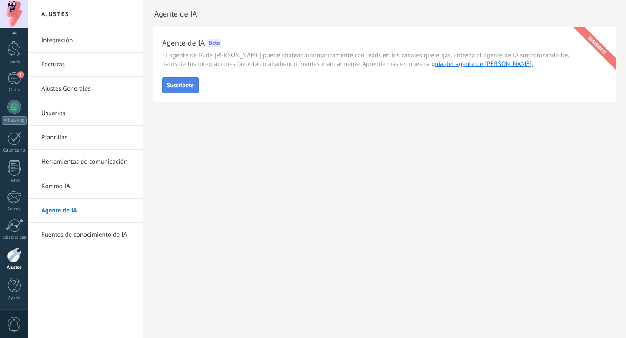
click at [191, 87] on span "Suscríbete" at bounding box center [180, 85] width 27 height 6
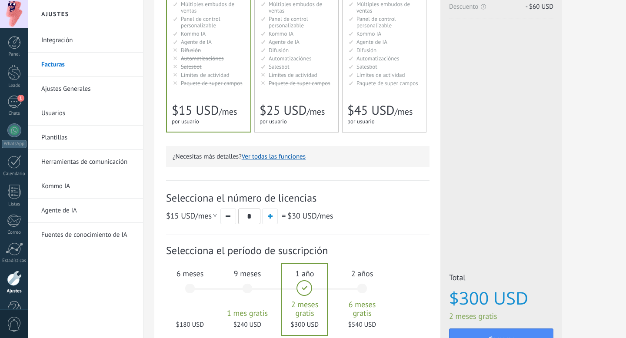
scroll to position [219, 0]
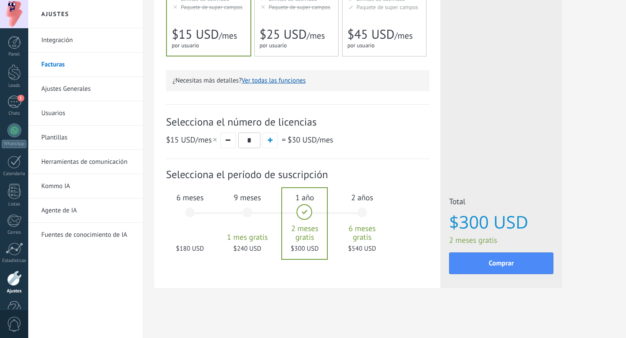
click at [189, 209] on div "6 meses $180 USD" at bounding box center [189, 216] width 47 height 61
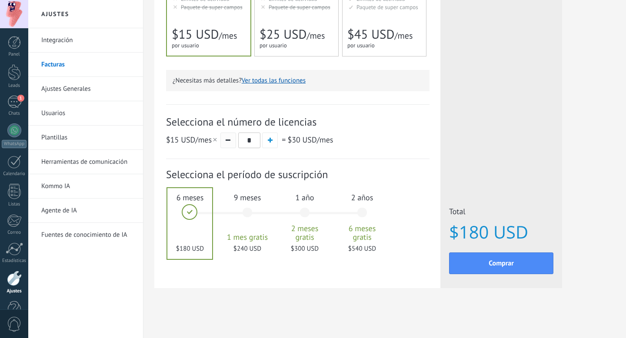
click at [228, 141] on span "button" at bounding box center [228, 139] width 5 height 1
type input "*"
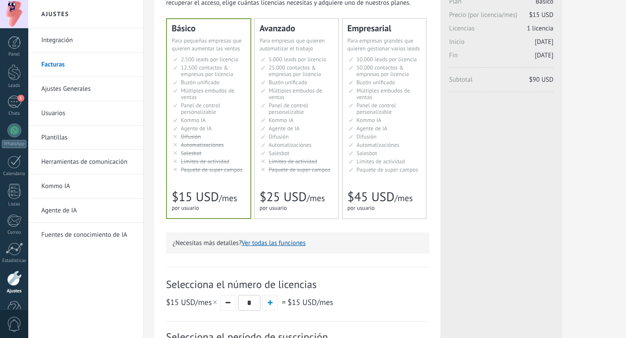
scroll to position [0, 0]
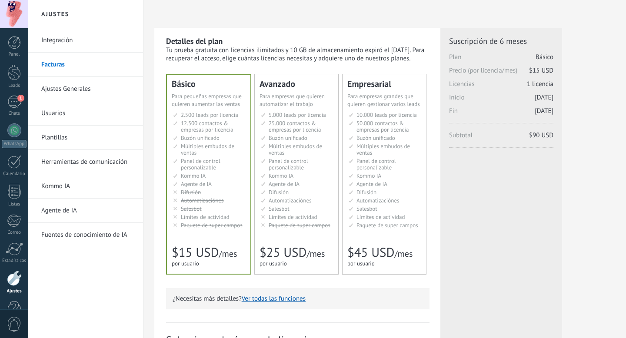
click at [66, 38] on link "Integración" at bounding box center [87, 40] width 93 height 24
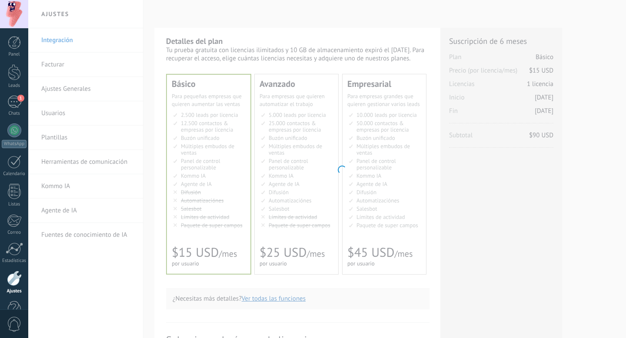
scroll to position [23, 0]
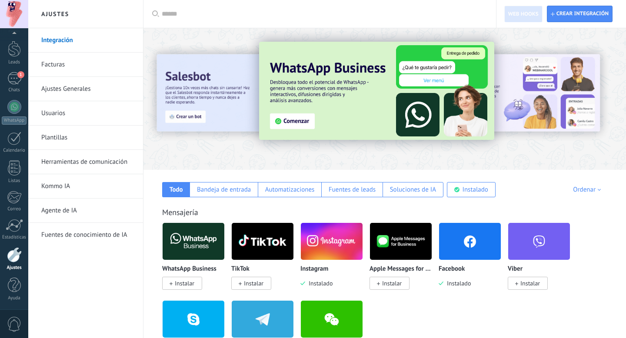
click at [188, 116] on div at bounding box center [171, 99] width 190 height 78
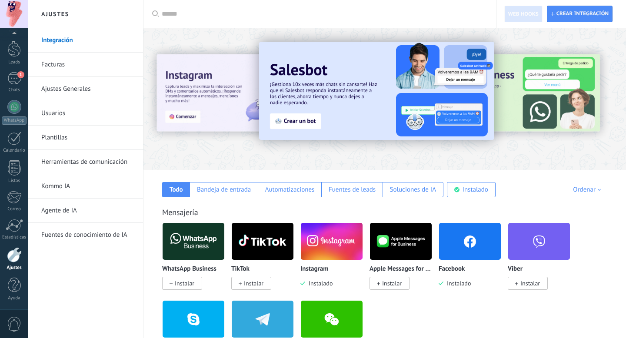
click at [294, 116] on img at bounding box center [376, 91] width 235 height 98
click at [303, 120] on img at bounding box center [376, 91] width 235 height 98
click at [364, 82] on img at bounding box center [376, 91] width 235 height 98
click at [342, 86] on img at bounding box center [376, 91] width 235 height 98
click at [304, 123] on img at bounding box center [376, 91] width 235 height 98
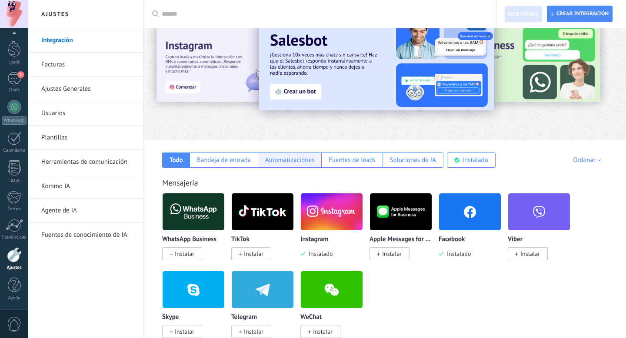
scroll to position [0, 0]
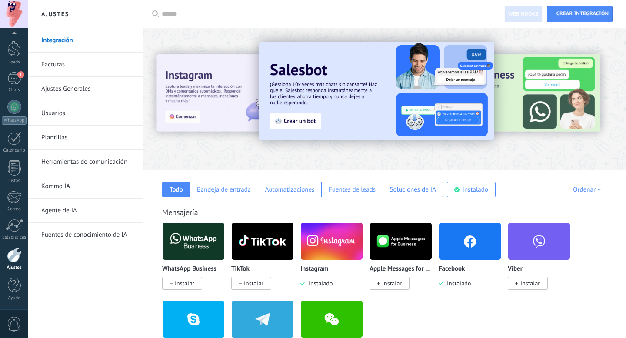
click at [303, 122] on img at bounding box center [376, 91] width 235 height 98
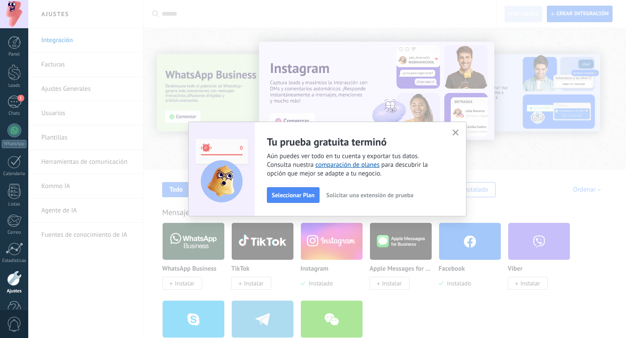
click at [384, 198] on span "Solicitar una extensión de prueba" at bounding box center [369, 195] width 87 height 6
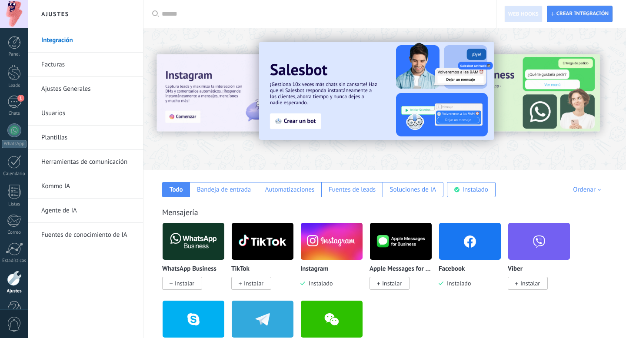
click at [288, 118] on img at bounding box center [376, 91] width 235 height 98
click at [299, 119] on img at bounding box center [376, 91] width 235 height 98
click at [319, 65] on img at bounding box center [376, 91] width 235 height 98
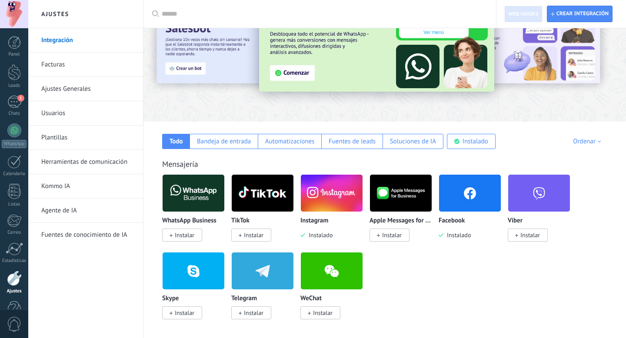
scroll to position [36, 0]
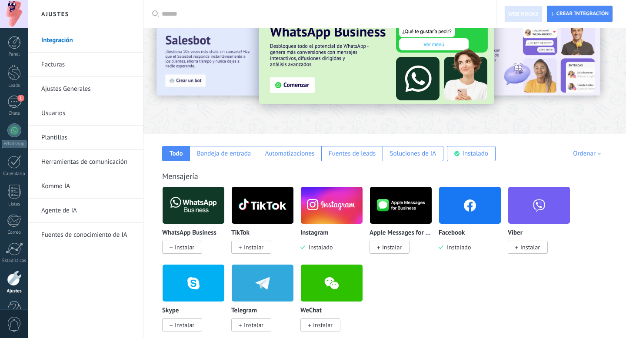
click at [79, 200] on link "Agente de IA" at bounding box center [87, 211] width 93 height 24
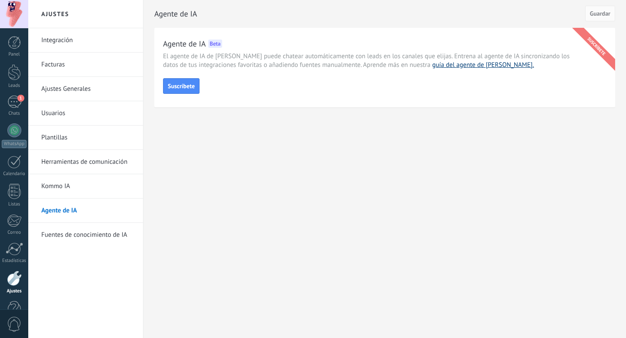
click at [441, 62] on link "guía del agente de IA." at bounding box center [483, 65] width 102 height 8
click at [90, 185] on link "Kommo IA" at bounding box center [87, 186] width 93 height 24
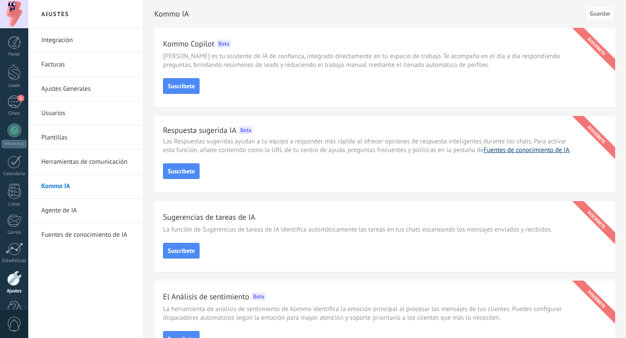
click at [522, 150] on link "Fuentes de conocimiento de IA" at bounding box center [526, 150] width 86 height 8
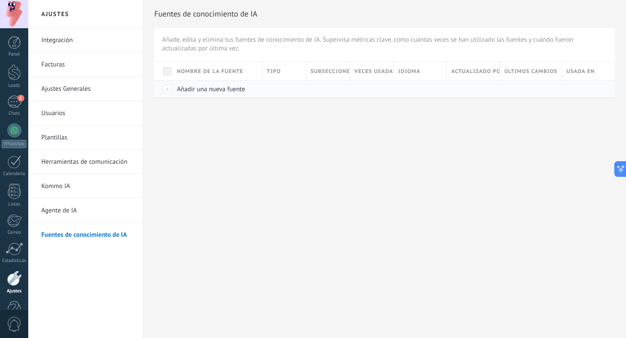
click at [171, 90] on div at bounding box center [163, 88] width 18 height 17
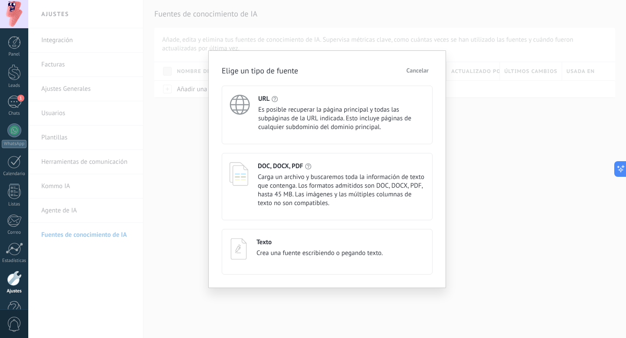
click at [202, 172] on div "Elige un tipo de fuente Cancelar URL Es posible recuperar la página principal y…" at bounding box center [326, 169] width 597 height 338
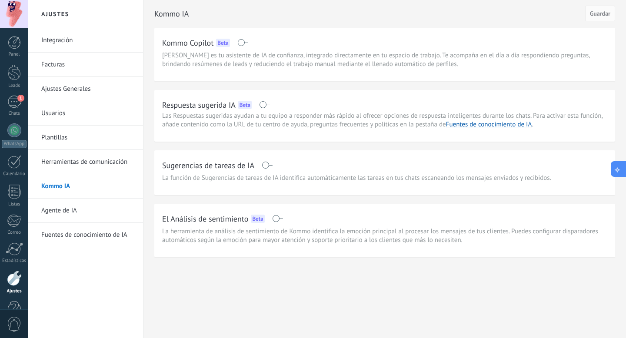
click at [617, 174] on button at bounding box center [618, 169] width 16 height 16
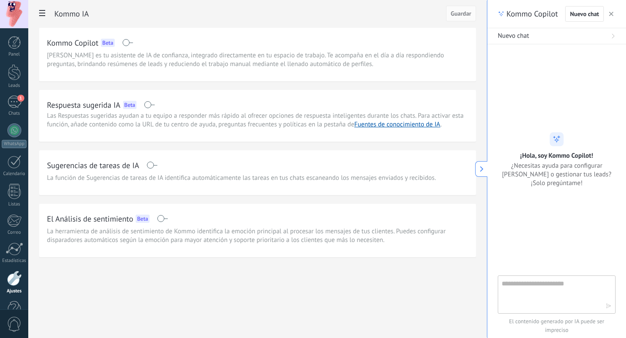
click at [613, 15] on button "button" at bounding box center [611, 14] width 9 height 10
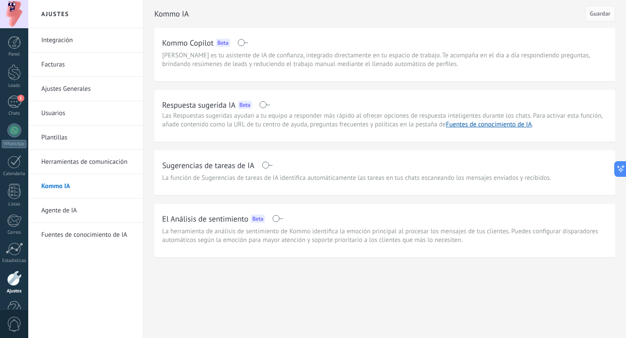
click at [263, 105] on span at bounding box center [264, 104] width 11 height 7
click at [63, 84] on link "Ajustes Generales" at bounding box center [87, 89] width 93 height 24
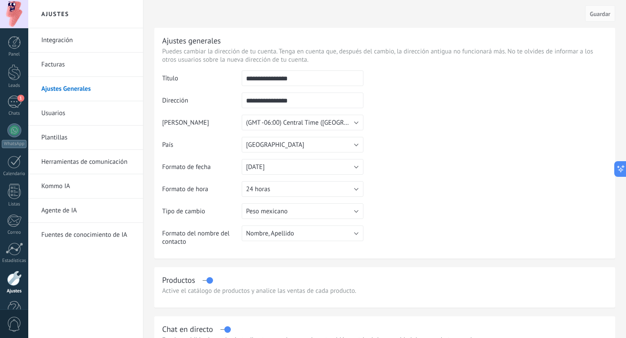
click at [73, 45] on link "Integración" at bounding box center [87, 40] width 93 height 24
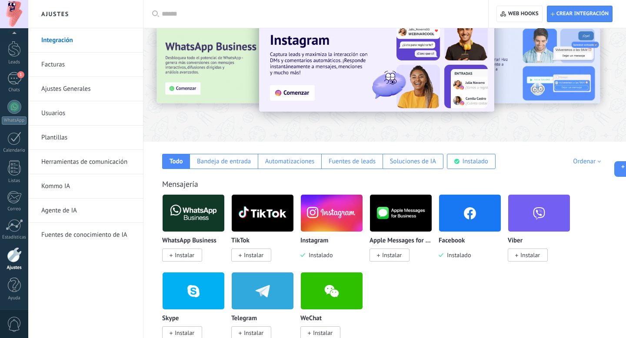
scroll to position [28, 0]
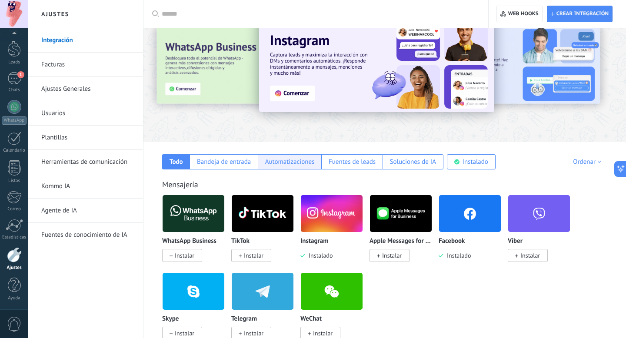
click at [302, 163] on div "Automatizaciones" at bounding box center [290, 162] width 50 height 8
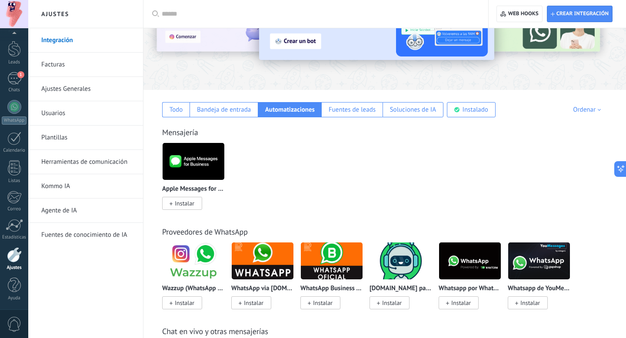
scroll to position [60, 0]
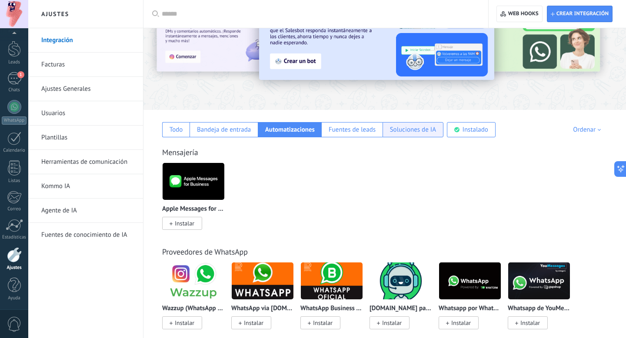
click at [413, 131] on div "Soluciones de IA" at bounding box center [413, 130] width 46 height 8
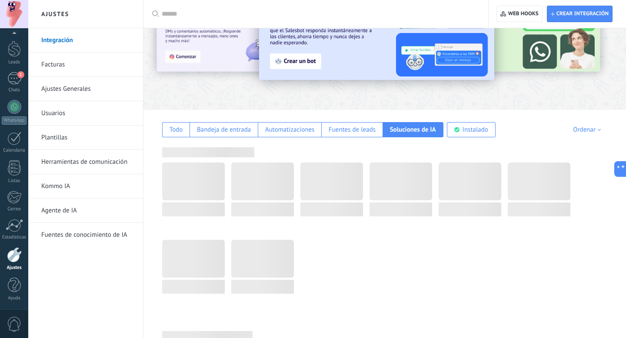
scroll to position [0, 0]
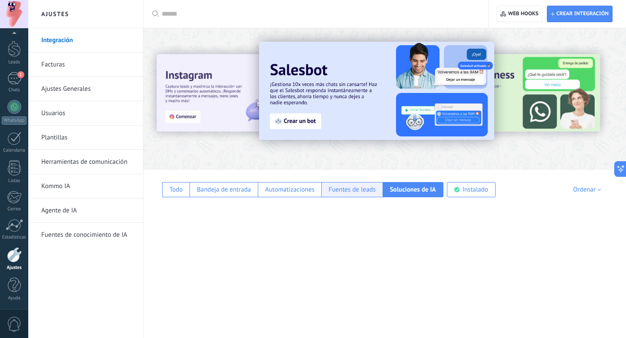
click at [358, 190] on div "Fuentes de leads" at bounding box center [351, 190] width 47 height 8
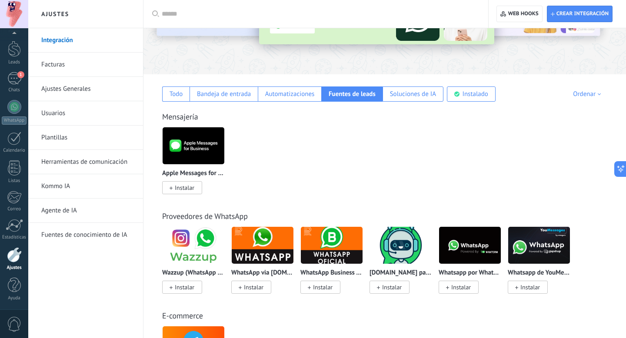
scroll to position [96, 0]
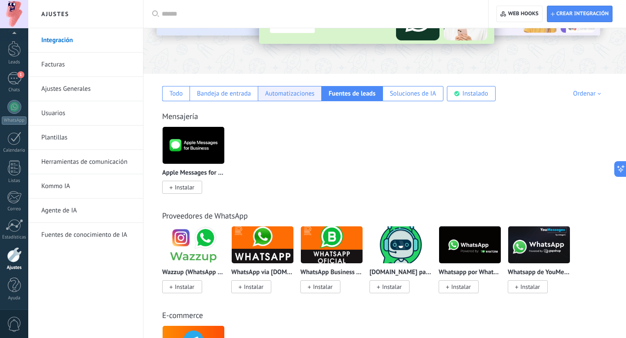
click at [283, 92] on div "Automatizaciones" at bounding box center [290, 94] width 50 height 8
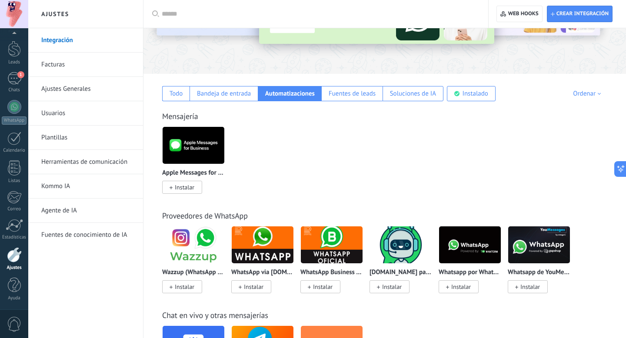
click at [100, 160] on link "Herramientas de comunicación" at bounding box center [87, 162] width 93 height 24
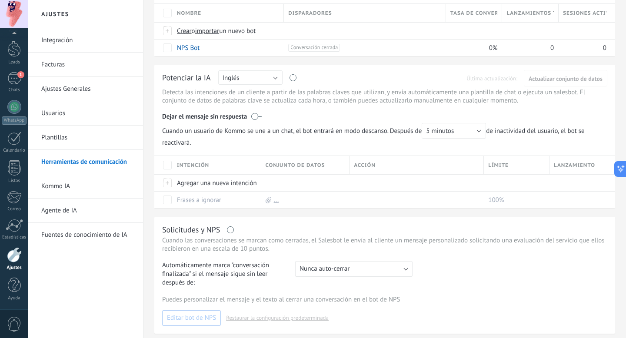
scroll to position [90, 0]
click at [264, 77] on button "Inglés" at bounding box center [250, 77] width 64 height 14
click at [253, 107] on span "Español" at bounding box center [246, 107] width 66 height 8
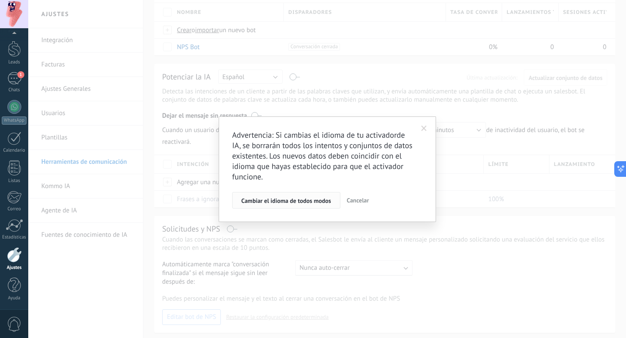
click at [318, 200] on span "Cambiar el idioma de todos modos" at bounding box center [286, 201] width 90 height 6
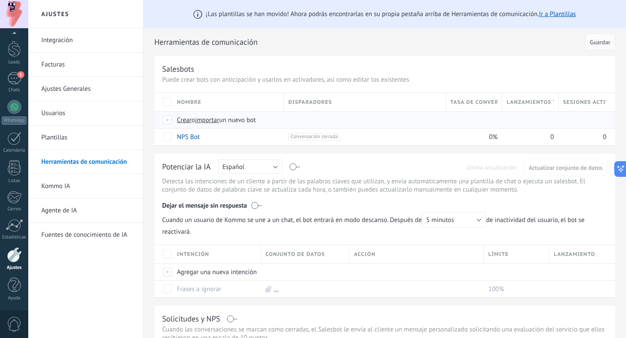
click at [186, 124] on span "Crear" at bounding box center [184, 120] width 15 height 8
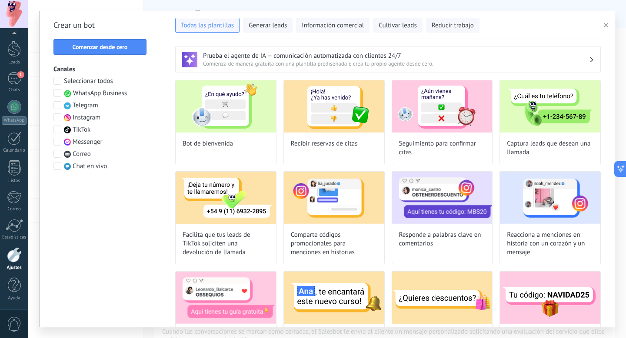
click at [57, 142] on span at bounding box center [57, 142] width 8 height 8
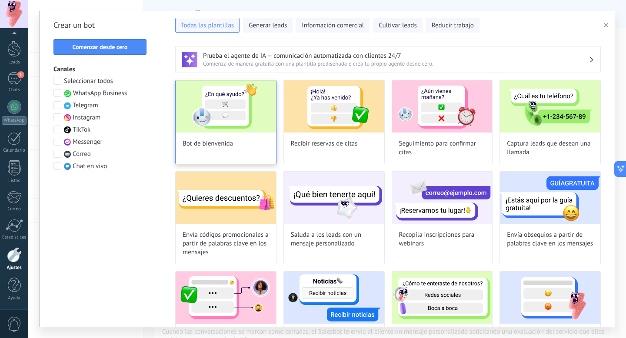
click at [236, 136] on div "Bot de bienvenida" at bounding box center [225, 122] width 101 height 84
type input "**********"
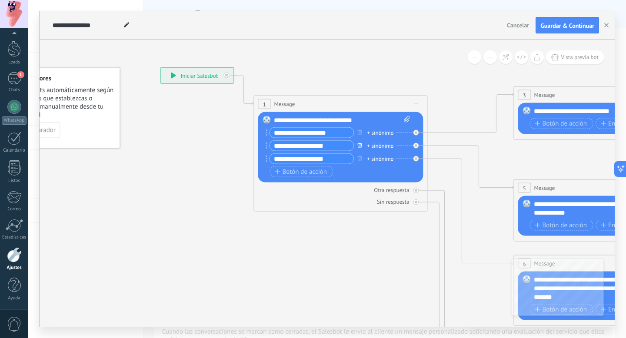
click at [360, 144] on icon "button" at bounding box center [359, 145] width 4 height 5
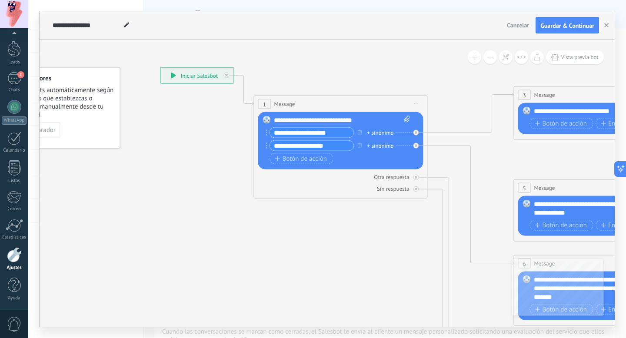
click at [387, 130] on div "+ sinónimo" at bounding box center [380, 132] width 27 height 9
click at [362, 222] on icon at bounding box center [620, 284] width 1354 height 868
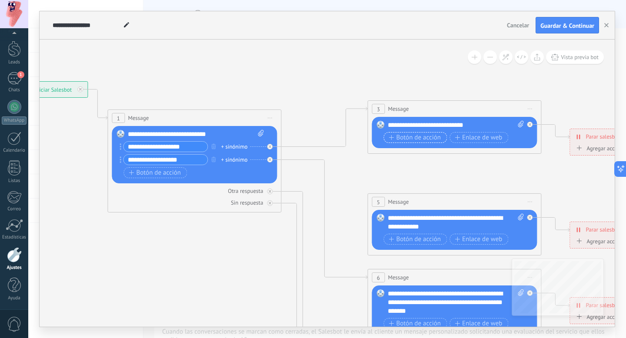
click at [420, 139] on span "Botón de acción" at bounding box center [414, 137] width 52 height 7
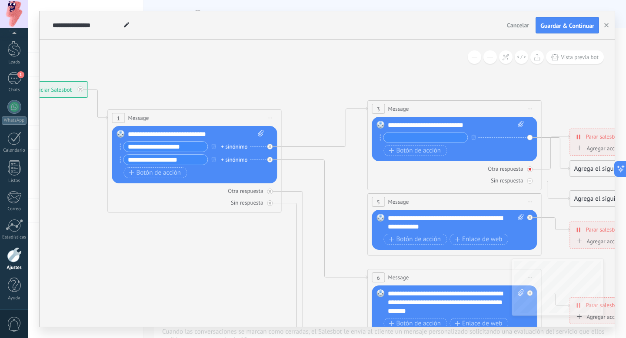
click at [420, 166] on div "Otra respuesta" at bounding box center [454, 169] width 165 height 8
click at [474, 138] on icon "button" at bounding box center [473, 137] width 4 height 5
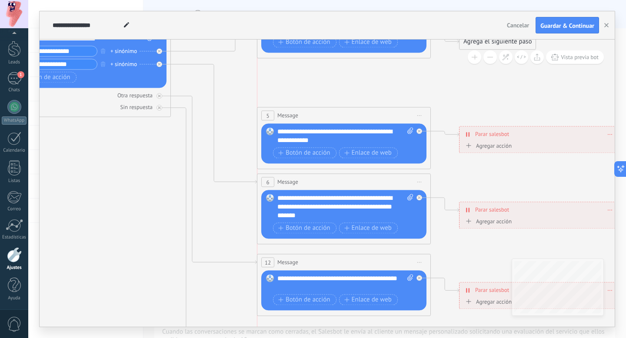
click at [298, 111] on span "Message" at bounding box center [287, 115] width 21 height 8
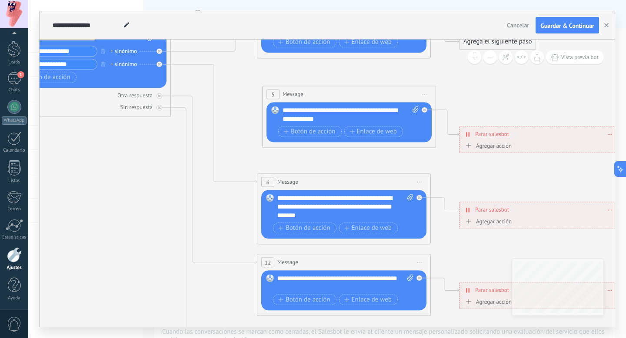
drag, startPoint x: 310, startPoint y: 107, endPoint x: 302, endPoint y: 93, distance: 16.4
click at [302, 93] on div "5 Message ******* (a): Todos los contactos - canales seleccionados Todos los co…" at bounding box center [348, 94] width 173 height 16
click at [423, 93] on span "Iniciar vista previa aquí Cambiar nombre Duplicar [GEOGRAPHIC_DATA]" at bounding box center [424, 94] width 14 height 13
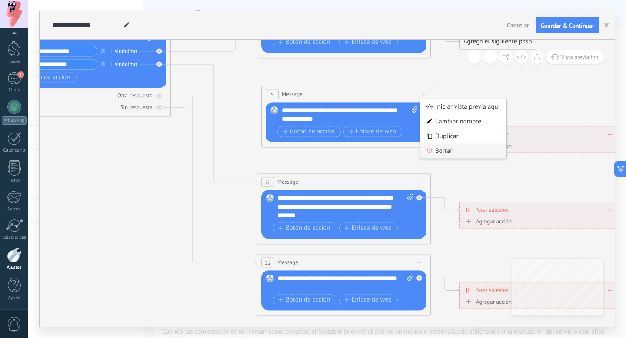
click at [441, 147] on div "Borrar" at bounding box center [463, 150] width 86 height 15
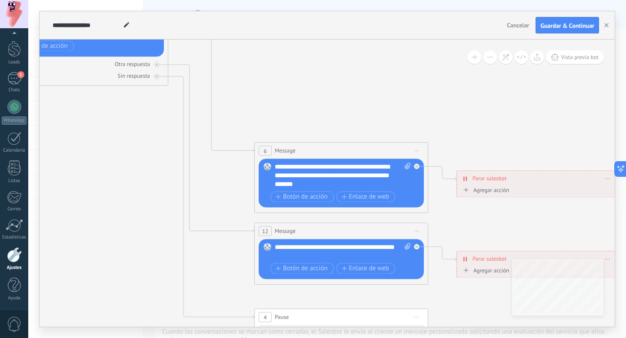
click at [450, 211] on icon at bounding box center [361, 171] width 1354 height 868
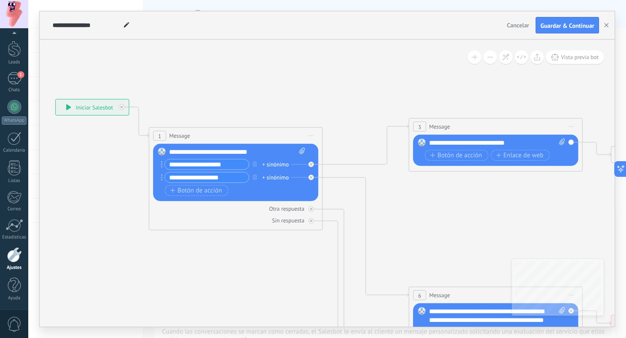
click at [302, 150] on icon at bounding box center [302, 151] width 6 height 7
click input "Subir" at bounding box center [0, 0] width 0 height 0
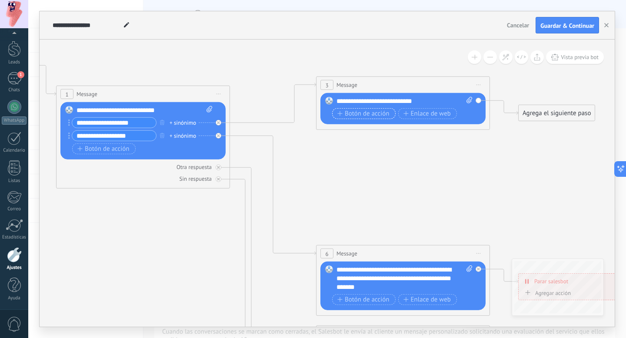
click at [339, 113] on icon "button" at bounding box center [339, 113] width 5 height 5
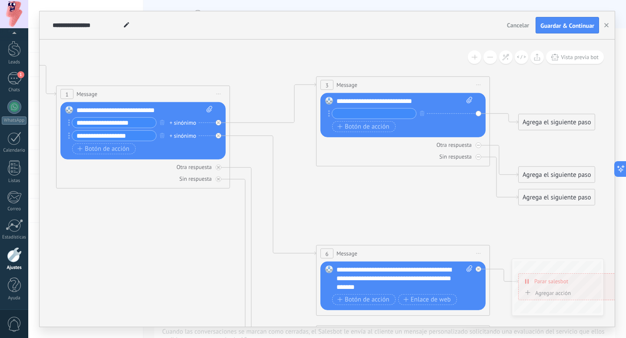
click at [354, 114] on input "text" at bounding box center [374, 114] width 84 height 10
type input "*"
click at [342, 188] on icon at bounding box center [422, 273] width 1354 height 866
click at [184, 122] on div "+ sinónimo" at bounding box center [182, 122] width 27 height 9
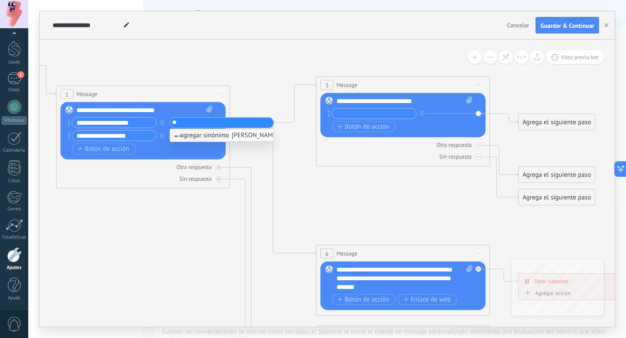
type input "*"
click at [178, 224] on icon at bounding box center [422, 273] width 1354 height 866
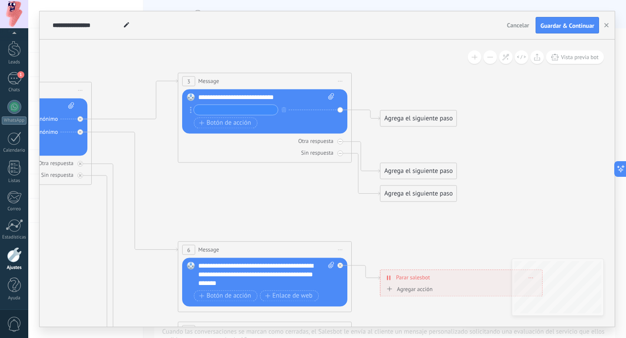
click at [407, 172] on div "Agrega el siguiente paso" at bounding box center [418, 171] width 76 height 14
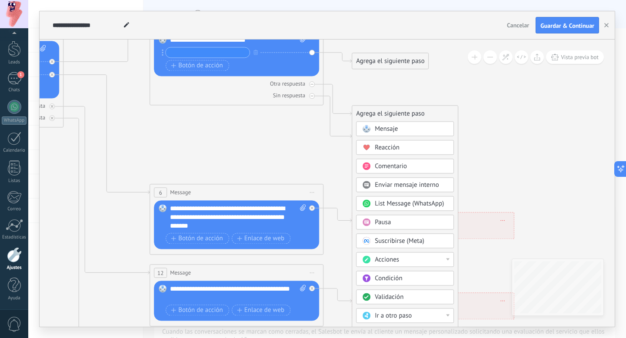
click at [418, 185] on span "Enviar mensaje interno" at bounding box center [407, 185] width 64 height 8
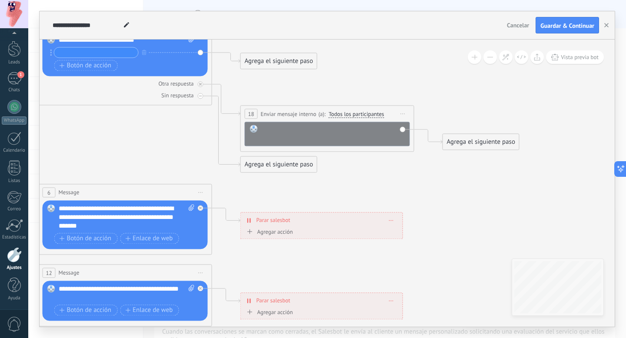
click at [338, 133] on div at bounding box center [333, 133] width 144 height 17
click at [400, 109] on span "Iniciar vista previa aquí Cambiar nombre Duplicar [GEOGRAPHIC_DATA]" at bounding box center [403, 113] width 14 height 13
click at [415, 172] on div "Borrar" at bounding box center [442, 170] width 86 height 15
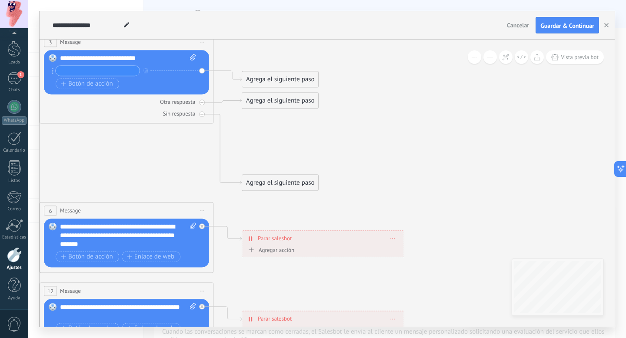
click at [278, 100] on div "Agrega el siguiente paso" at bounding box center [280, 100] width 76 height 14
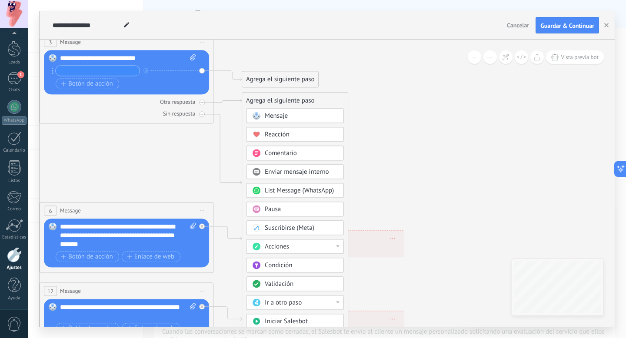
click at [297, 118] on div "Mensaje" at bounding box center [301, 116] width 73 height 9
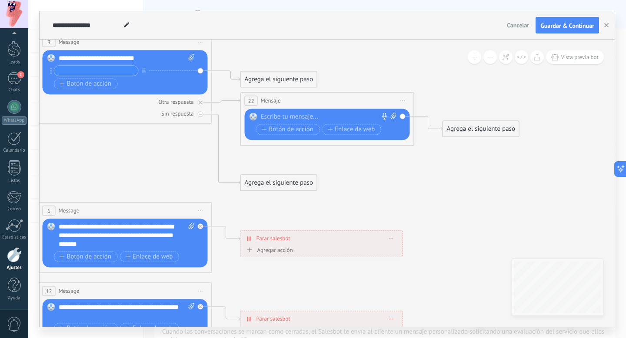
click at [297, 118] on div at bounding box center [325, 117] width 129 height 9
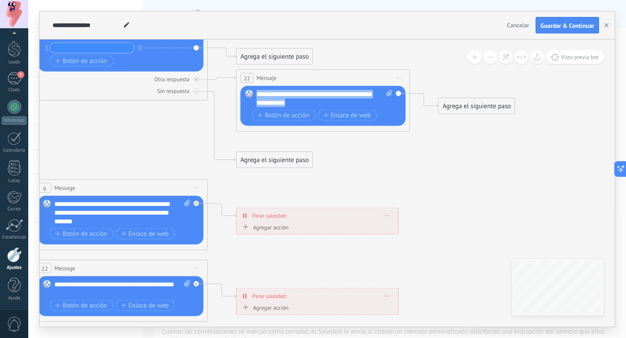
drag, startPoint x: 257, startPoint y: 95, endPoint x: 300, endPoint y: 103, distance: 43.8
click at [300, 103] on div "**********" at bounding box center [324, 98] width 136 height 17
click at [310, 104] on div "**********" at bounding box center [324, 98] width 136 height 17
click at [301, 102] on div "**********" at bounding box center [324, 98] width 136 height 17
click at [299, 102] on div "**********" at bounding box center [324, 98] width 136 height 17
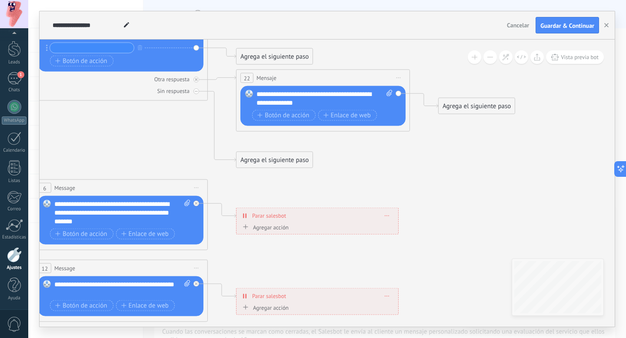
click at [319, 167] on icon at bounding box center [140, 208] width 1354 height 868
click at [308, 103] on div "**********" at bounding box center [324, 98] width 136 height 17
click at [327, 182] on icon at bounding box center [140, 208] width 1354 height 868
drag, startPoint x: 59, startPoint y: 292, endPoint x: 53, endPoint y: 292, distance: 6.1
click at [53, 292] on div "Reemplazar Quitar Convertir a mensaje de voz Arrastre la imagen aquí para adjun…" at bounding box center [120, 296] width 165 height 40
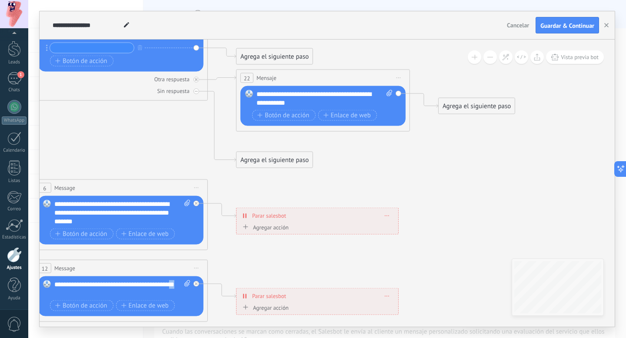
copy div "**"
click at [310, 100] on div "**********" at bounding box center [324, 98] width 136 height 17
click at [343, 164] on icon at bounding box center [140, 208] width 1354 height 868
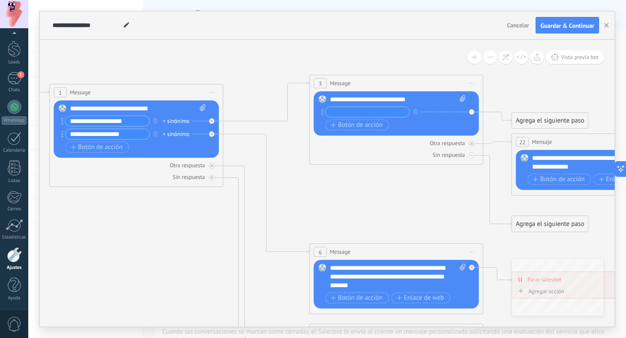
click at [179, 119] on div "+ sinónimo" at bounding box center [176, 121] width 27 height 9
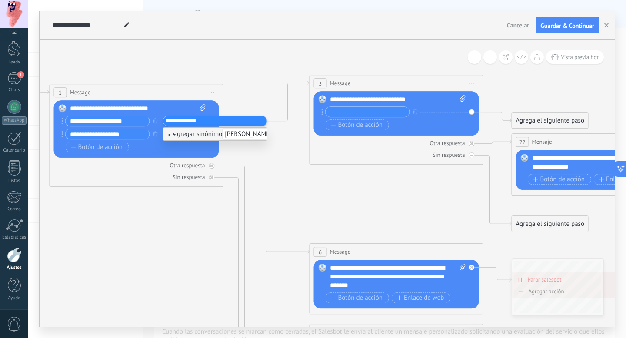
type input "**********"
click at [185, 262] on icon at bounding box center [416, 272] width 1354 height 868
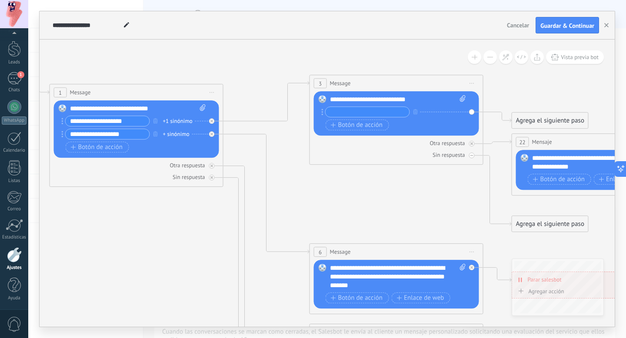
click at [166, 119] on div "+1 sinónimo" at bounding box center [178, 121] width 30 height 9
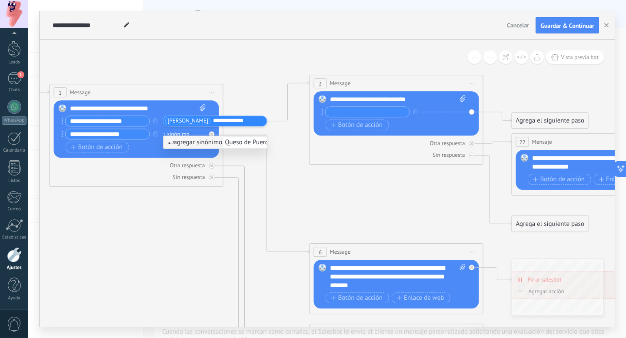
type input "**********"
type input "*****"
type input "********"
type input "******"
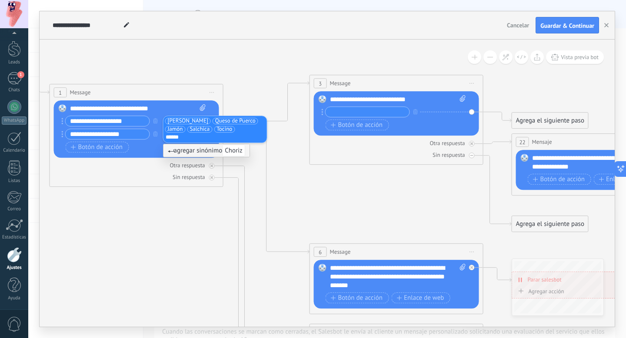
type input "*******"
type input "*********"
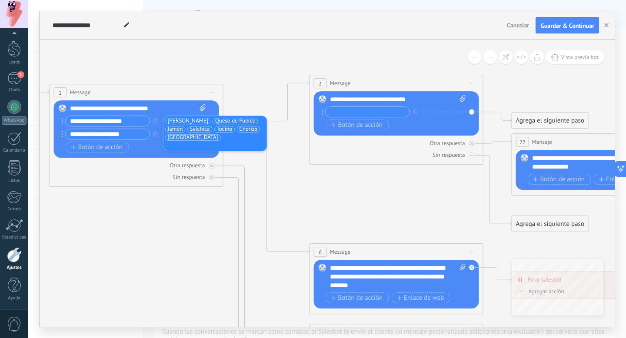
click at [205, 245] on icon at bounding box center [416, 272] width 1354 height 868
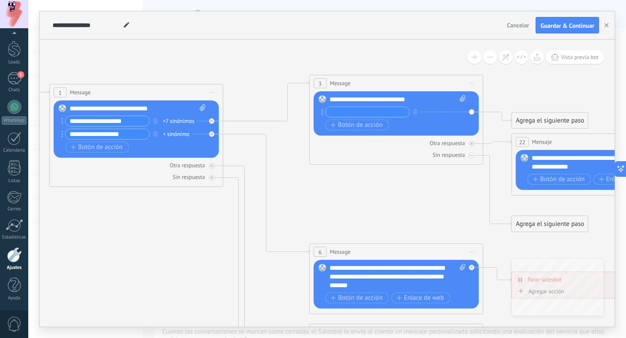
click at [353, 94] on div "Reemplazar Quitar Convertir a mensaje de voz Arrastre la imagen aquí para adjun…" at bounding box center [395, 113] width 165 height 44
click at [350, 100] on div "**********" at bounding box center [397, 99] width 136 height 9
click at [391, 93] on div "Reemplazar Quitar Convertir a mensaje de voz Arrastre la imagen aquí para adjun…" at bounding box center [395, 113] width 165 height 44
click at [402, 96] on div "**********" at bounding box center [397, 99] width 136 height 9
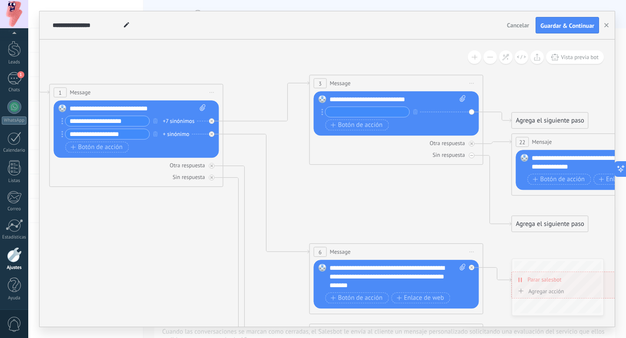
click at [411, 98] on div "**********" at bounding box center [397, 99] width 136 height 9
click at [401, 99] on div "**********" at bounding box center [397, 99] width 136 height 9
drag, startPoint x: 401, startPoint y: 99, endPoint x: 354, endPoint y: 99, distance: 46.9
click at [354, 99] on div "**********" at bounding box center [397, 99] width 136 height 9
click at [341, 108] on input "text" at bounding box center [367, 112] width 84 height 10
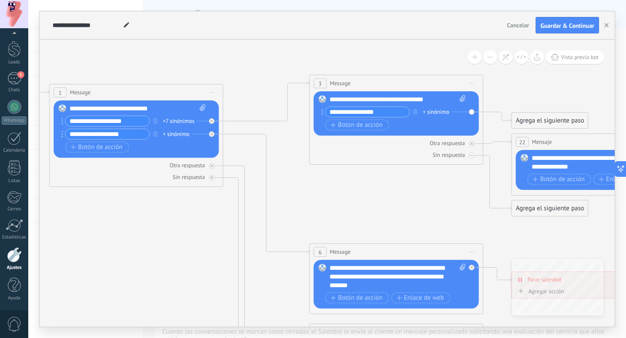
click at [341, 167] on icon at bounding box center [415, 272] width 1354 height 868
click at [441, 111] on div "+ sinónimo" at bounding box center [435, 112] width 27 height 9
click at [364, 215] on icon at bounding box center [415, 272] width 1354 height 868
click at [363, 122] on span "Botón de acción" at bounding box center [356, 125] width 52 height 7
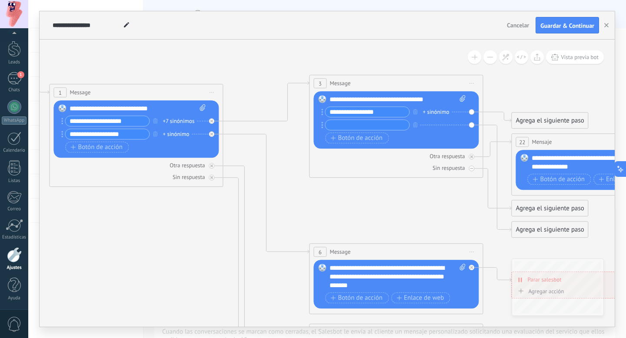
click at [374, 113] on input "**********" at bounding box center [367, 112] width 84 height 10
type input "**********"
click at [373, 121] on input "text" at bounding box center [367, 125] width 84 height 10
click at [437, 111] on div "+ sinónimo" at bounding box center [435, 112] width 27 height 9
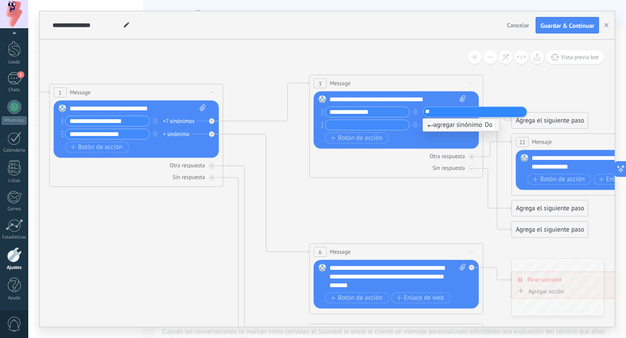
type input "*"
type input "**********"
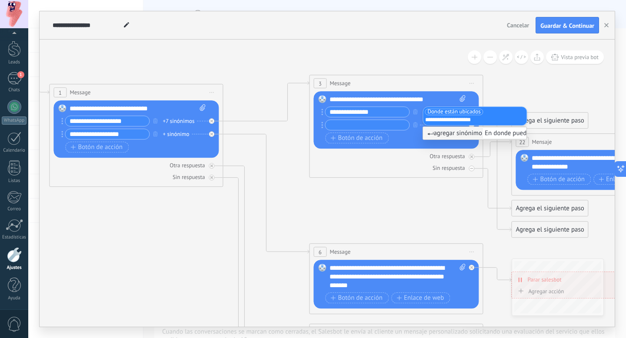
type input "**********"
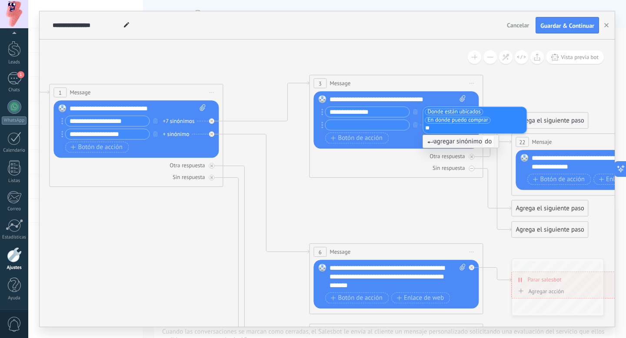
type input "*"
type input "**********"
click at [290, 133] on icon at bounding box center [415, 271] width 1354 height 866
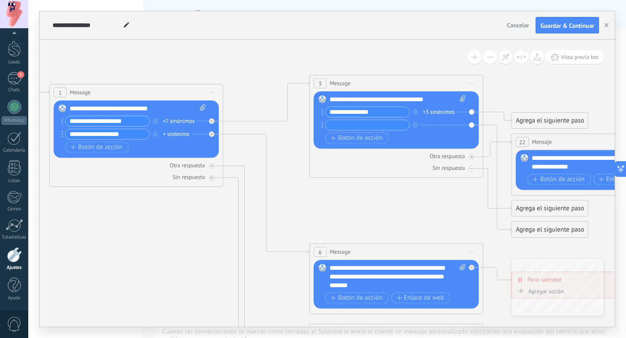
click at [176, 118] on div "+7 sinónimos" at bounding box center [179, 121] width 32 height 9
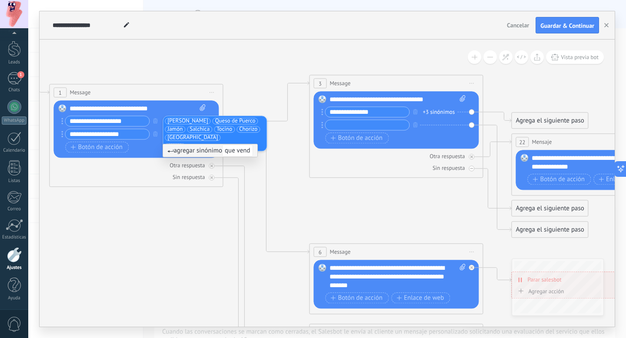
type input "**********"
click at [181, 223] on icon at bounding box center [415, 271] width 1354 height 866
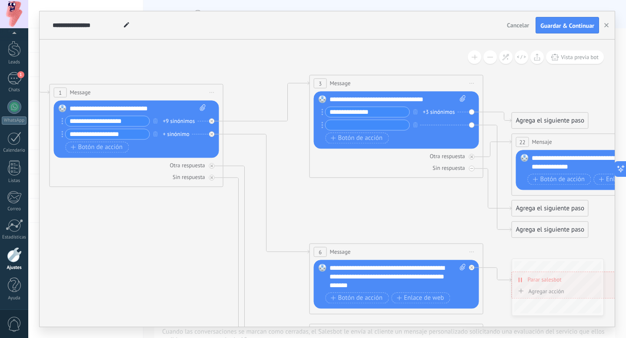
click at [351, 125] on input "text" at bounding box center [367, 125] width 84 height 10
type input "**********"
click at [430, 198] on icon at bounding box center [415, 271] width 1354 height 866
click at [441, 124] on div "+ sinónimo" at bounding box center [435, 125] width 27 height 9
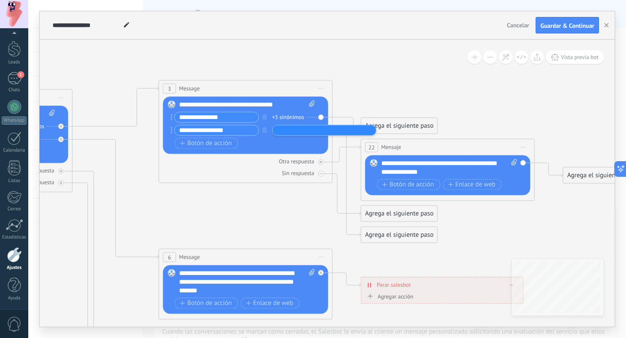
click at [399, 106] on icon at bounding box center [265, 277] width 1354 height 866
drag, startPoint x: 392, startPoint y: 122, endPoint x: 393, endPoint y: 89, distance: 33.0
click at [393, 89] on div "Agrega el siguiente paso" at bounding box center [399, 88] width 76 height 14
click at [395, 88] on div "Agrega el siguiente paso" at bounding box center [399, 88] width 76 height 14
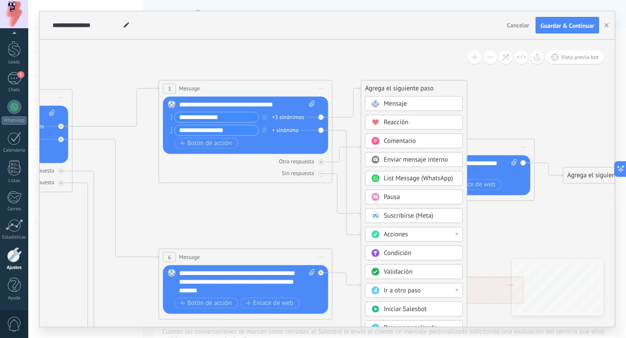
click at [413, 102] on div "Mensaje" at bounding box center [420, 104] width 73 height 9
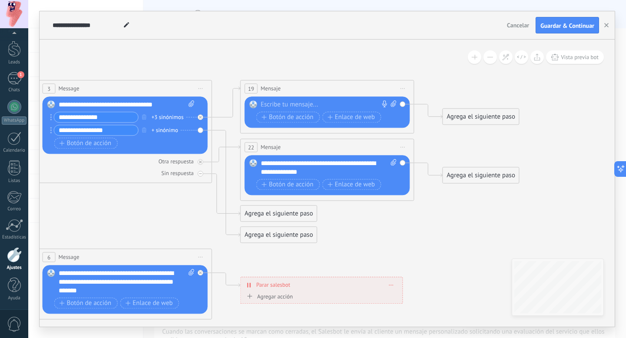
click at [307, 103] on div at bounding box center [325, 104] width 129 height 9
paste div
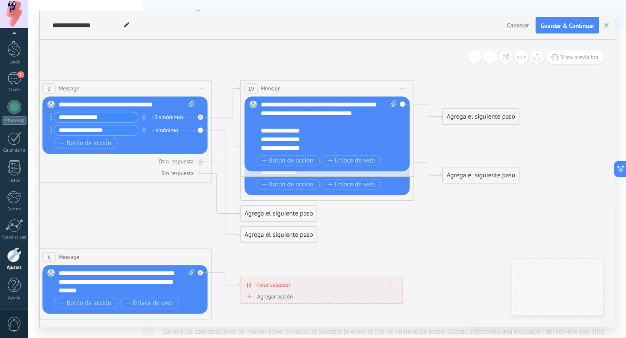
click at [404, 229] on icon at bounding box center [145, 264] width 1354 height 841
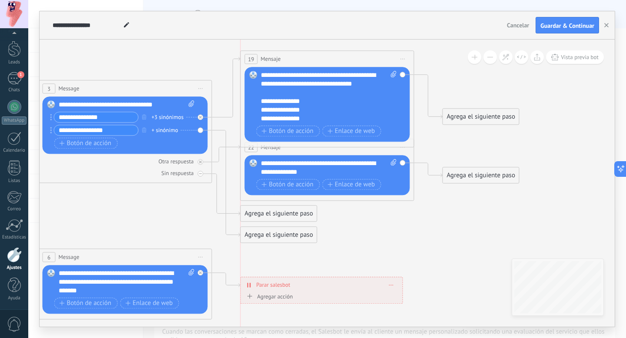
drag, startPoint x: 294, startPoint y: 86, endPoint x: 295, endPoint y: 56, distance: 30.0
click at [295, 56] on div "19 Mensaje ******* (a): Todos los contactos - canales seleccionados Todos los c…" at bounding box center [327, 59] width 173 height 16
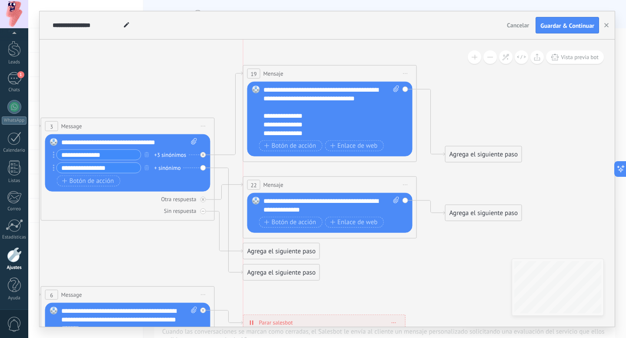
drag, startPoint x: 351, startPoint y: 96, endPoint x: 349, endPoint y: 75, distance: 21.3
click at [349, 75] on div "19 Mensaje ******* (a): Todos los contactos - canales seleccionados Todos los c…" at bounding box center [329, 74] width 173 height 16
click at [206, 68] on icon at bounding box center [147, 285] width 1354 height 874
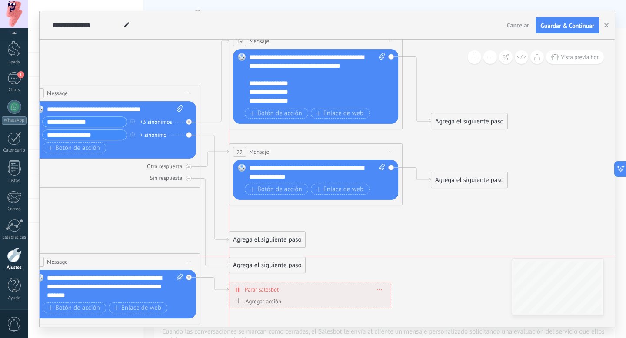
drag, startPoint x: 275, startPoint y: 218, endPoint x: 274, endPoint y: 261, distance: 43.0
click at [274, 262] on div "Agrega el siguiente paso" at bounding box center [267, 265] width 76 height 14
drag, startPoint x: 272, startPoint y: 242, endPoint x: 272, endPoint y: 220, distance: 22.2
click at [272, 220] on div "Agrega el siguiente paso" at bounding box center [267, 214] width 76 height 14
drag, startPoint x: 286, startPoint y: 261, endPoint x: 285, endPoint y: 243, distance: 18.3
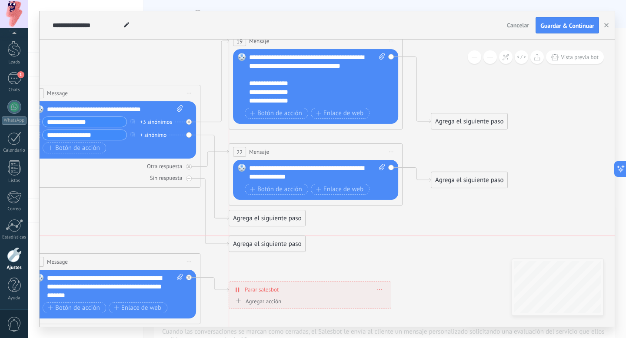
click at [285, 243] on div "Agrega el siguiente paso" at bounding box center [267, 244] width 76 height 14
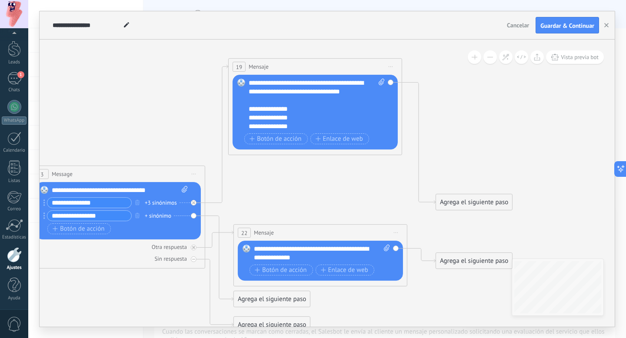
drag, startPoint x: 332, startPoint y: 120, endPoint x: 327, endPoint y: 65, distance: 55.4
click at [327, 65] on div "19 Mensaje ******* (a): Todos los contactos - canales seleccionados Todos los c…" at bounding box center [315, 67] width 173 height 16
drag, startPoint x: 478, startPoint y: 199, endPoint x: 477, endPoint y: 90, distance: 109.5
click at [477, 90] on div "Agrega el siguiente paso" at bounding box center [474, 93] width 76 height 14
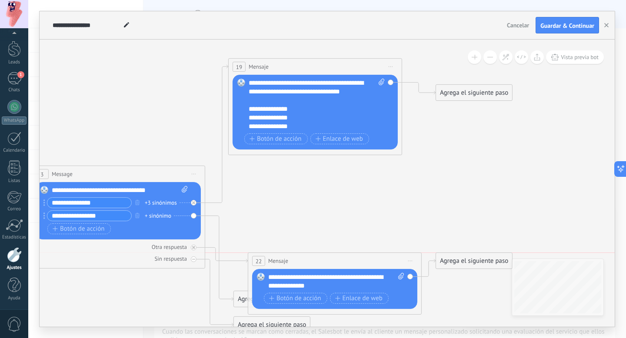
drag, startPoint x: 355, startPoint y: 228, endPoint x: 369, endPoint y: 257, distance: 32.8
click at [369, 257] on div "22 Mensaje ******* (a): Todos los contactos - canales seleccionados Todos los c…" at bounding box center [334, 261] width 173 height 16
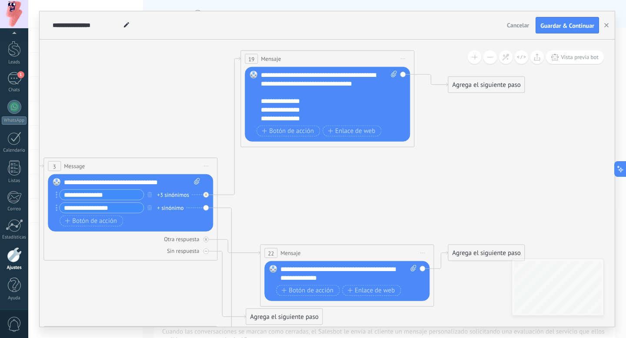
drag, startPoint x: 218, startPoint y: 221, endPoint x: 227, endPoint y: 208, distance: 16.0
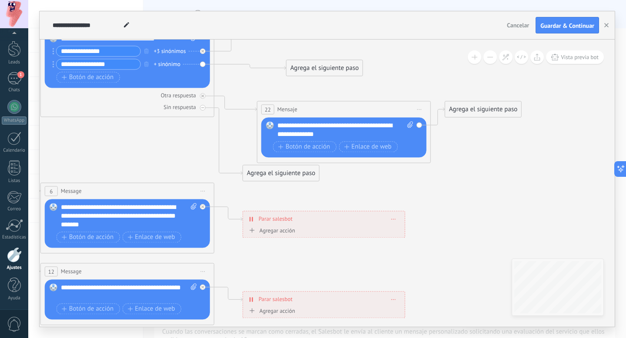
drag, startPoint x: 275, startPoint y: 197, endPoint x: 319, endPoint y: 71, distance: 133.4
click at [319, 71] on div "Agrega el siguiente paso" at bounding box center [324, 68] width 76 height 14
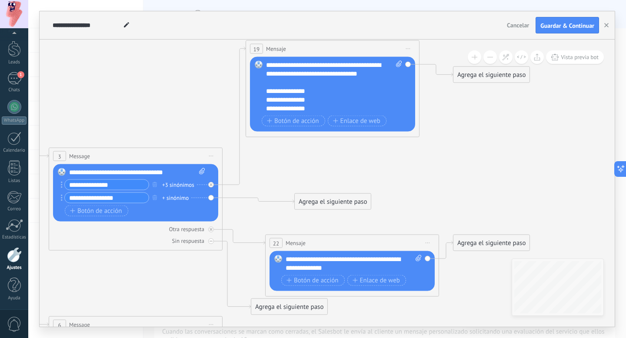
click at [182, 198] on div "+ sinónimo" at bounding box center [175, 197] width 27 height 9
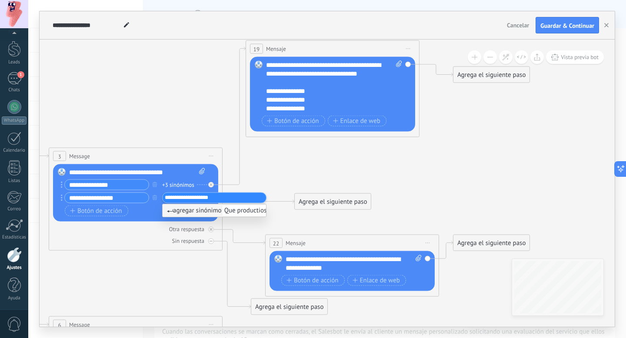
type input "**********"
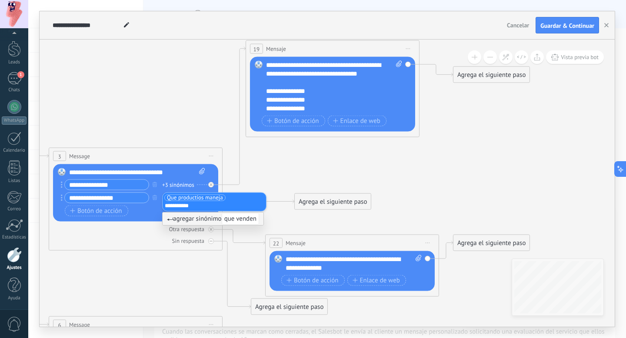
type input "**********"
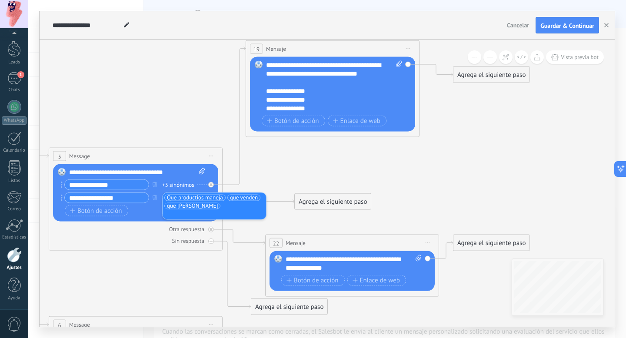
click at [270, 169] on icon at bounding box center [155, 301] width 1354 height 956
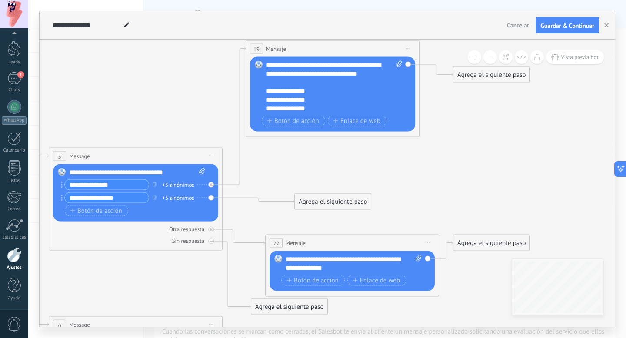
click at [342, 199] on div "Agrega el siguiente paso" at bounding box center [333, 202] width 76 height 14
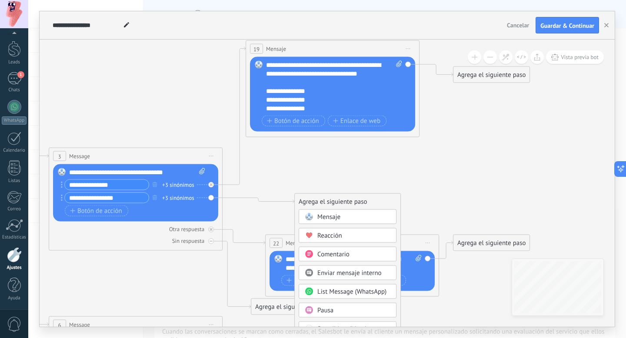
click at [337, 218] on span "Mensaje" at bounding box center [328, 217] width 23 height 8
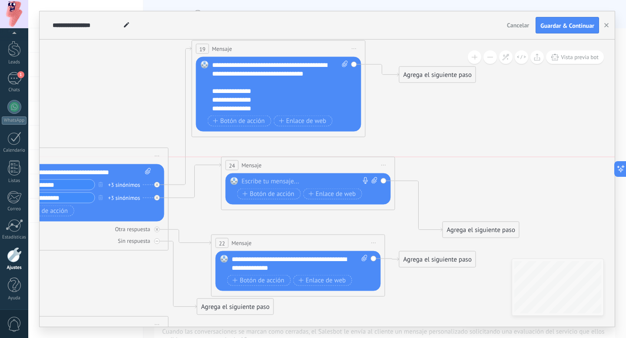
drag, startPoint x: 326, startPoint y: 200, endPoint x: 307, endPoint y: 162, distance: 42.7
click at [307, 162] on div "24 Mensaje ******* (a): Todos los contactos - canales seleccionados Todos los c…" at bounding box center [308, 165] width 173 height 16
click at [265, 107] on div "**********" at bounding box center [275, 108] width 127 height 9
click at [290, 179] on div at bounding box center [305, 181] width 129 height 9
paste div
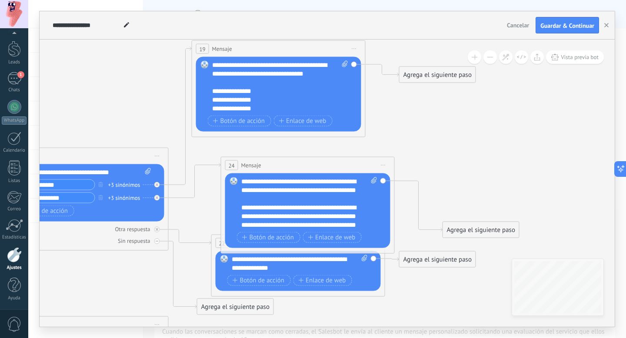
click at [451, 169] on icon at bounding box center [101, 287] width 1354 height 929
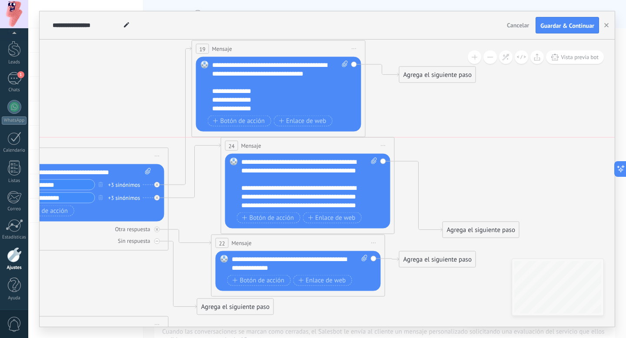
drag, startPoint x: 321, startPoint y: 160, endPoint x: 322, endPoint y: 145, distance: 14.8
click at [322, 145] on div "24 Mensaje ******* (a): Todos los contactos - canales seleccionados Todos los c…" at bounding box center [307, 146] width 173 height 16
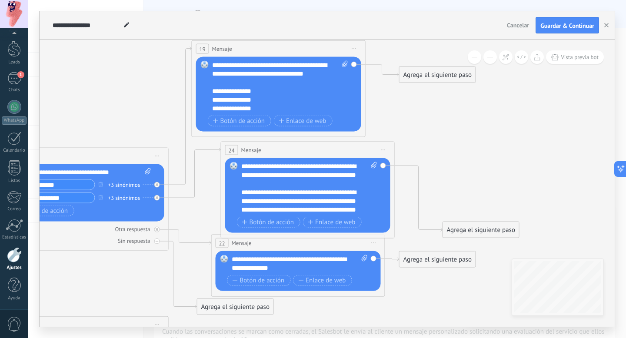
click at [440, 139] on icon at bounding box center [101, 287] width 1354 height 929
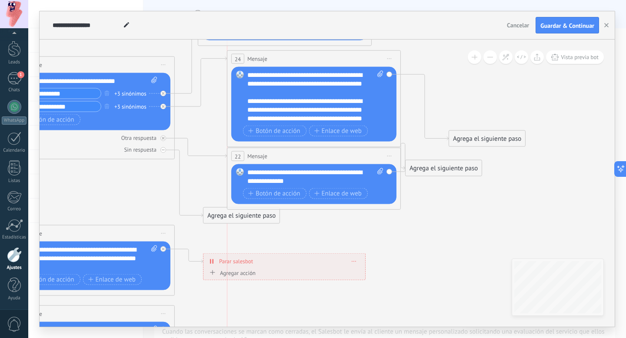
drag, startPoint x: 342, startPoint y: 153, endPoint x: 348, endPoint y: 157, distance: 7.1
click at [348, 157] on div "22 Mensaje ******* (a): Todos los contactos - canales seleccionados Todos los c…" at bounding box center [313, 156] width 173 height 16
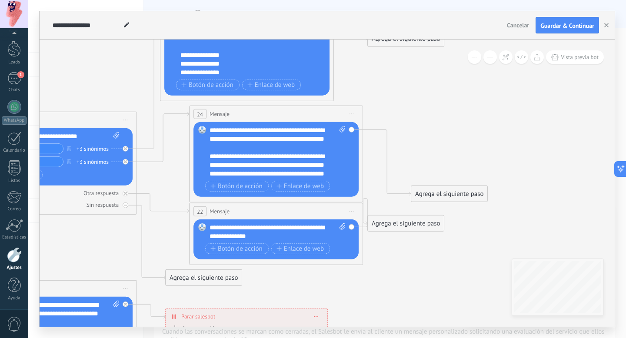
click at [307, 164] on div "**********" at bounding box center [277, 152] width 136 height 52
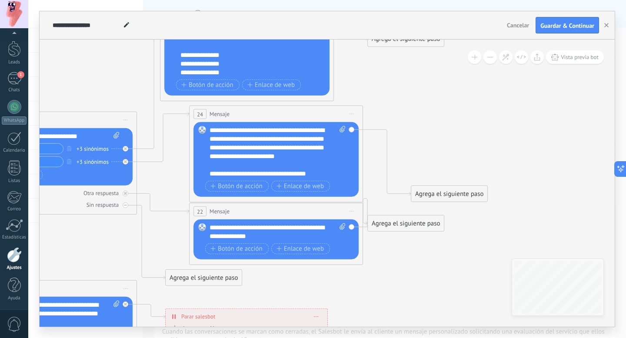
click at [453, 111] on icon at bounding box center [70, 264] width 1354 height 954
click at [323, 175] on div "**********" at bounding box center [277, 152] width 136 height 52
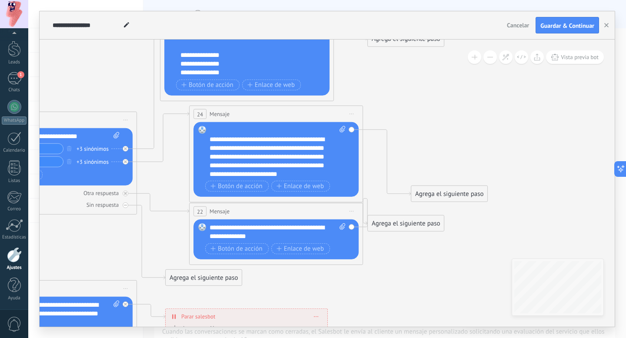
scroll to position [0, 0]
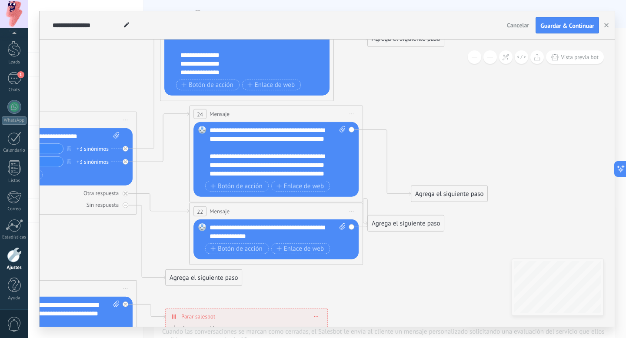
click at [441, 175] on icon at bounding box center [70, 264] width 1354 height 954
drag, startPoint x: 431, startPoint y: 192, endPoint x: 448, endPoint y: 145, distance: 49.8
click at [449, 145] on div "Agrega el siguiente paso" at bounding box center [468, 146] width 76 height 14
click at [451, 146] on div "Agrega el siguiente paso" at bounding box center [463, 147] width 76 height 14
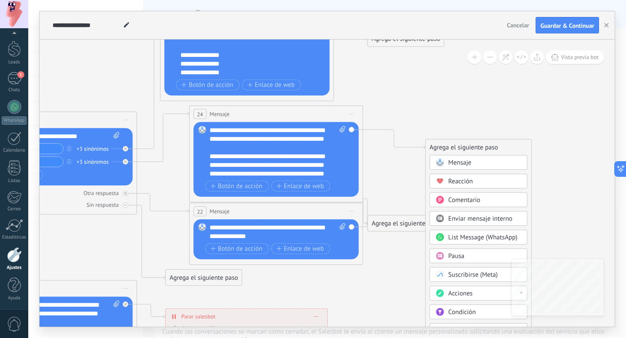
click at [452, 158] on div "Mensaje" at bounding box center [478, 162] width 98 height 15
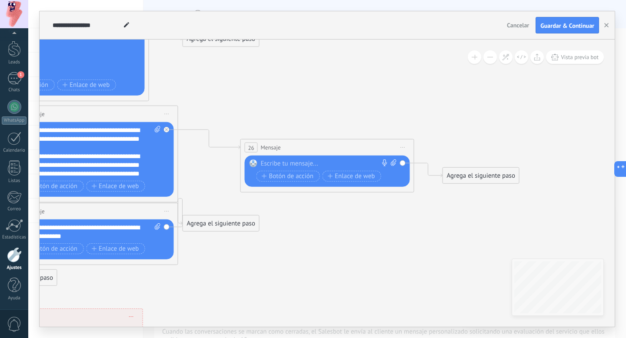
click at [289, 161] on div at bounding box center [325, 163] width 129 height 9
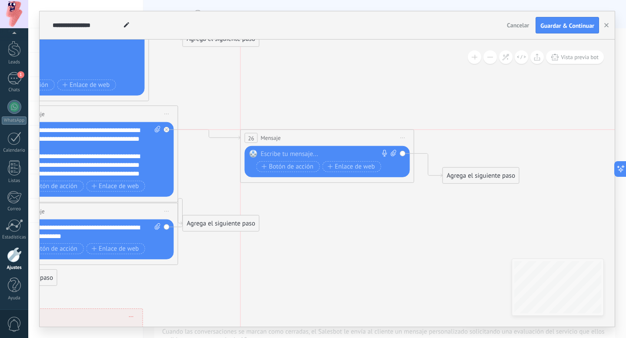
drag, startPoint x: 313, startPoint y: 144, endPoint x: 313, endPoint y: 133, distance: 11.7
click at [313, 133] on div "26 Mensaje ******* (a): Todos los contactos - canales seleccionados Todos los c…" at bounding box center [327, 138] width 173 height 16
click at [303, 152] on div at bounding box center [325, 154] width 129 height 9
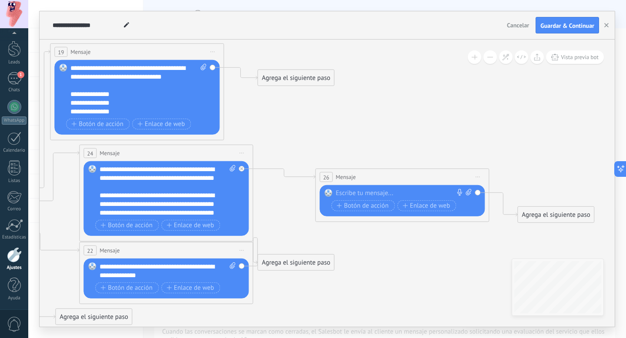
click at [380, 189] on div at bounding box center [399, 193] width 129 height 9
paste div
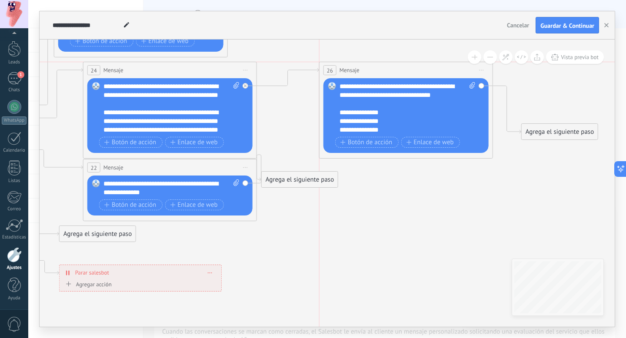
drag, startPoint x: 414, startPoint y: 92, endPoint x: 415, endPoint y: 66, distance: 25.2
click at [415, 66] on div "26 Mensaje ******* (a): Todos los contactos - canales seleccionados Todos los c…" at bounding box center [405, 70] width 173 height 16
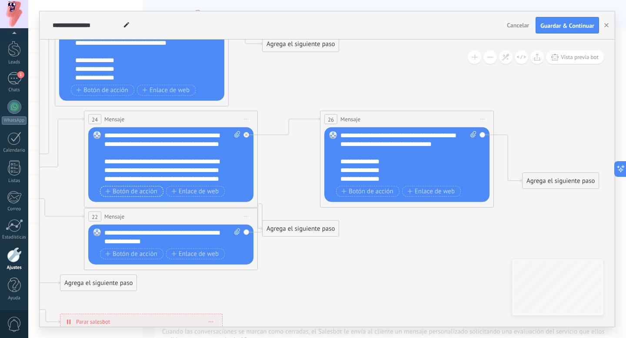
click at [148, 189] on span "Botón de acción" at bounding box center [131, 191] width 52 height 7
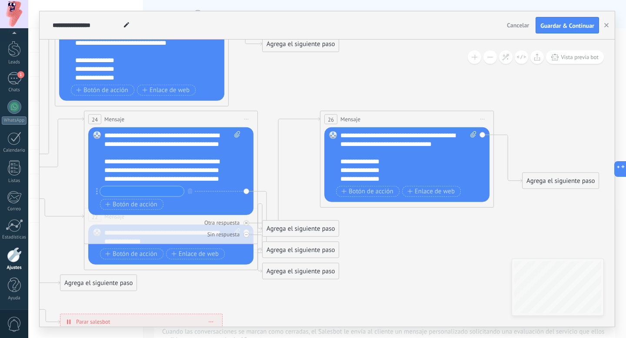
scroll to position [20, 0]
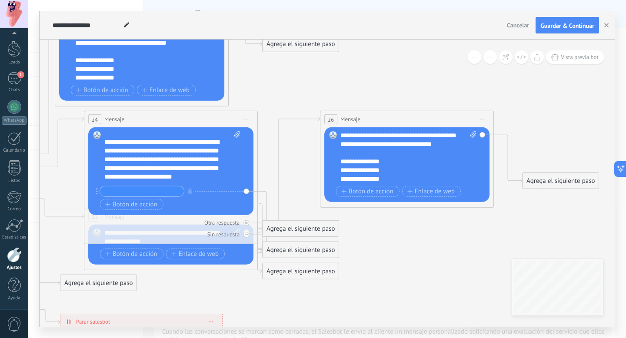
click at [308, 170] on icon at bounding box center [36, 256] width 1499 height 929
click at [388, 261] on icon at bounding box center [36, 256] width 1499 height 929
click at [481, 118] on span "Iniciar vista previa aquí Cambiar nombre Duplicar [GEOGRAPHIC_DATA]" at bounding box center [482, 119] width 14 height 13
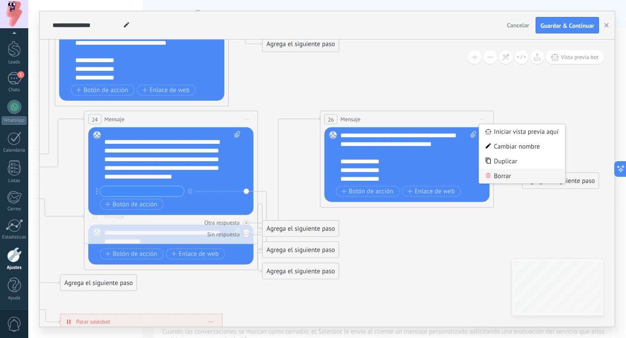
click at [503, 178] on div "Borrar" at bounding box center [522, 176] width 86 height 15
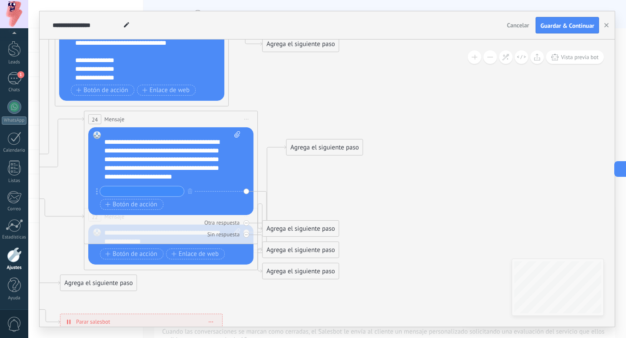
click at [229, 149] on div "**********" at bounding box center [172, 157] width 136 height 52
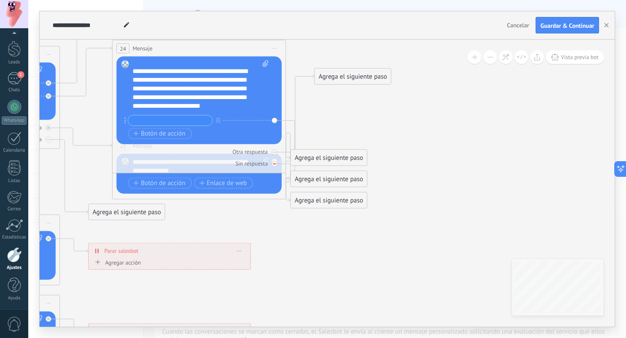
click at [0, 0] on icon at bounding box center [0, 0] width 0 height 0
drag, startPoint x: 338, startPoint y: 176, endPoint x: 402, endPoint y: 175, distance: 63.5
click at [402, 175] on div "Agrega el siguiente paso" at bounding box center [392, 177] width 76 height 14
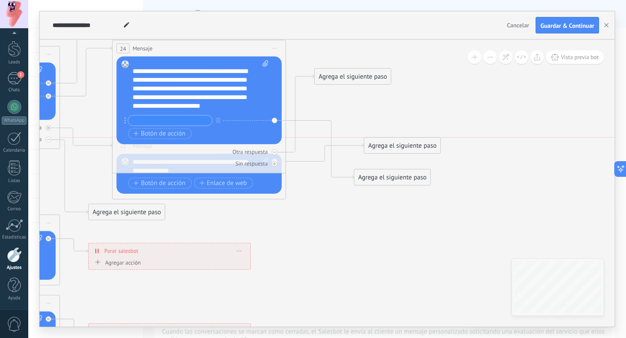
drag, startPoint x: 332, startPoint y: 157, endPoint x: 405, endPoint y: 145, distance: 74.4
click at [405, 145] on div "Agrega el siguiente paso" at bounding box center [402, 146] width 76 height 14
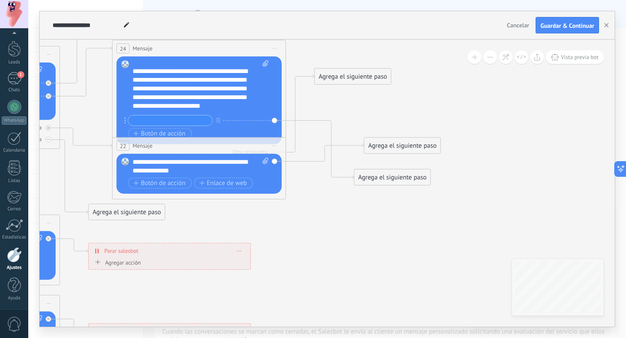
drag, startPoint x: 267, startPoint y: 179, endPoint x: 266, endPoint y: 196, distance: 16.5
click at [266, 196] on div "22 Mensaje ******* (a): Todos los contactos - canales seleccionados Todos los c…" at bounding box center [199, 168] width 174 height 62
drag, startPoint x: 264, startPoint y: 172, endPoint x: 269, endPoint y: 184, distance: 13.4
click at [269, 184] on div "Reemplazar Quitar Convertir a mensaje de voz Arrastre la imagen aquí para adjun…" at bounding box center [198, 174] width 165 height 40
click at [243, 146] on div "22 Mensaje ******* (a): Todos los contactos - canales seleccionados Todos los c…" at bounding box center [199, 146] width 173 height 16
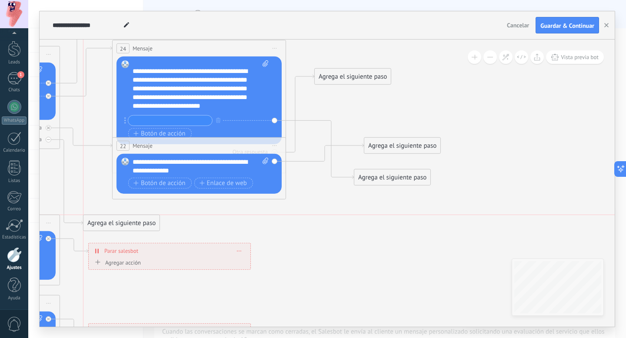
drag, startPoint x: 136, startPoint y: 212, endPoint x: 134, endPoint y: 225, distance: 12.8
click at [134, 225] on div "Agrega el siguiente paso" at bounding box center [121, 223] width 76 height 14
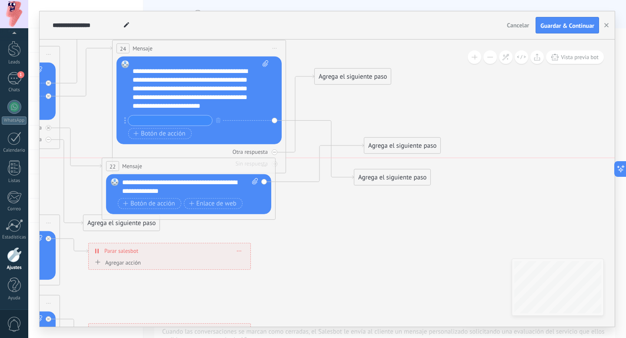
drag, startPoint x: 180, startPoint y: 147, endPoint x: 170, endPoint y: 164, distance: 20.0
click at [170, 164] on div "22 Mensaje ******* (a): Todos los contactos - canales seleccionados Todos los c…" at bounding box center [188, 166] width 173 height 16
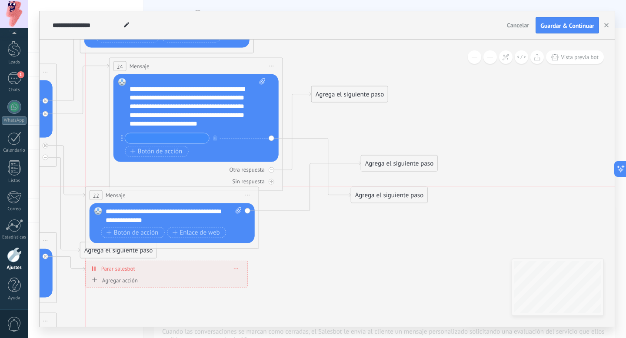
drag, startPoint x: 255, startPoint y: 181, endPoint x: 242, endPoint y: 197, distance: 21.0
click at [242, 196] on span "Iniciar vista previa aquí Cambiar nombre Duplicar [GEOGRAPHIC_DATA]" at bounding box center [248, 195] width 14 height 13
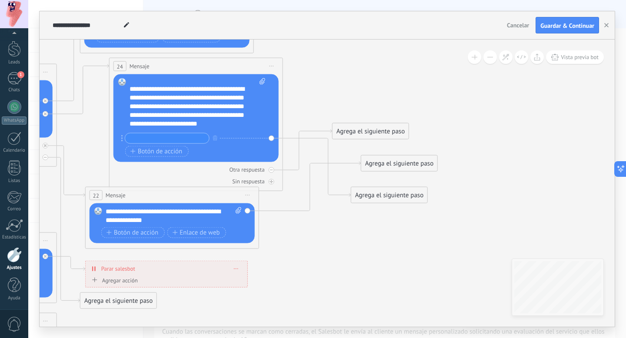
drag, startPoint x: 348, startPoint y: 95, endPoint x: 369, endPoint y: 132, distance: 42.6
click at [369, 132] on div "Agrega el siguiente paso" at bounding box center [370, 131] width 76 height 14
click at [193, 138] on input "text" at bounding box center [167, 138] width 84 height 10
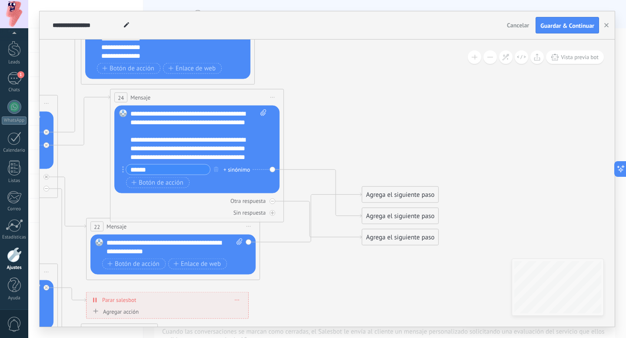
scroll to position [1, 0]
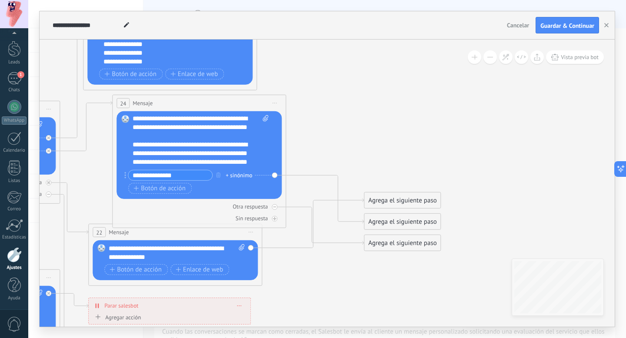
type input "**********"
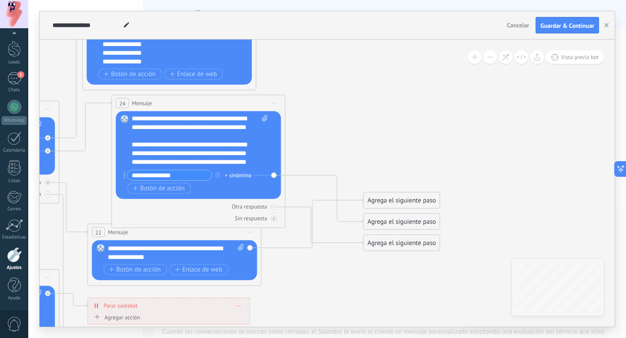
click at [242, 176] on div "+ sinónimo" at bounding box center [238, 175] width 27 height 9
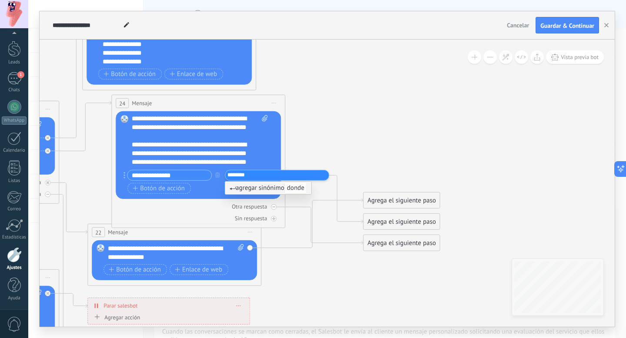
type input "*********"
type input "**********"
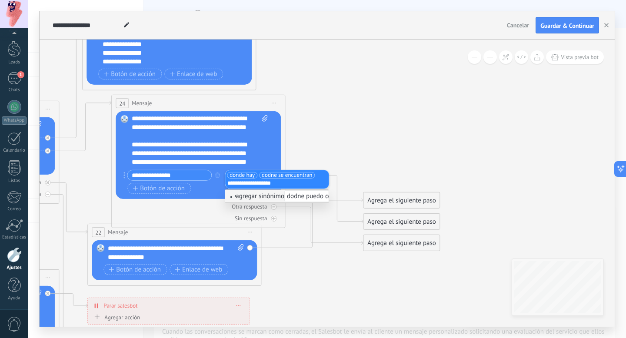
type input "**********"
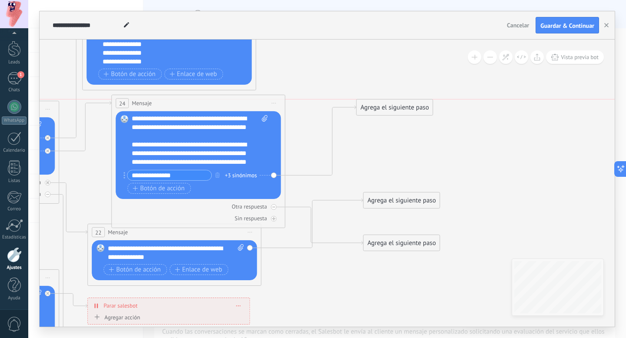
drag, startPoint x: 399, startPoint y: 225, endPoint x: 393, endPoint y: 113, distance: 112.3
click at [393, 113] on div "Agrega el siguiente paso" at bounding box center [394, 107] width 76 height 14
click at [393, 103] on div "Agrega el siguiente paso" at bounding box center [395, 107] width 76 height 14
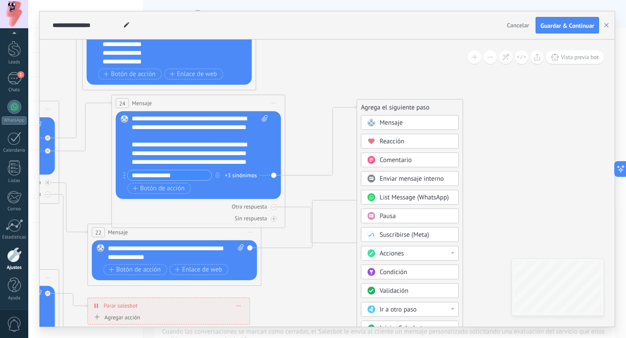
click at [395, 121] on span "Mensaje" at bounding box center [390, 123] width 23 height 8
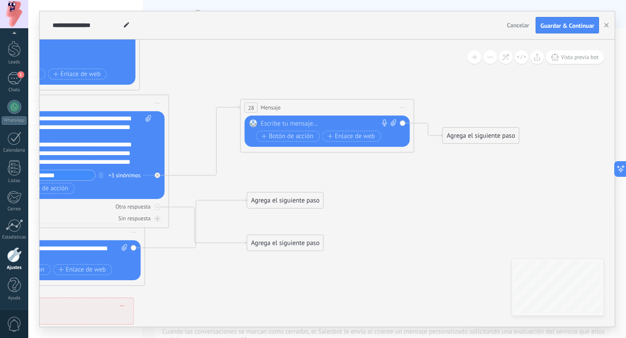
click at [302, 125] on div at bounding box center [325, 123] width 129 height 9
paste div
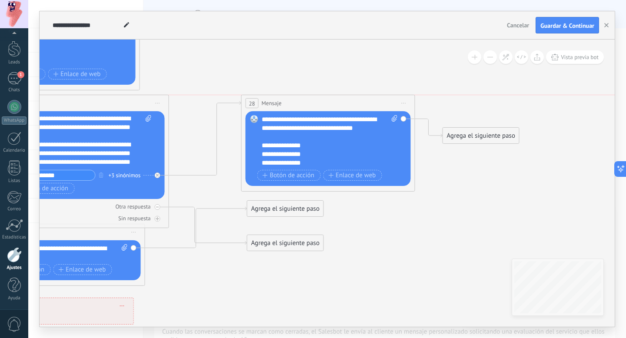
drag, startPoint x: 345, startPoint y: 106, endPoint x: 346, endPoint y: 101, distance: 4.9
click at [346, 100] on div "28 Mensaje ******* (a): Todos los contactos - canales seleccionados Todos los c…" at bounding box center [328, 103] width 173 height 16
click at [561, 23] on span "Guardar & Continuar" at bounding box center [567, 26] width 54 height 6
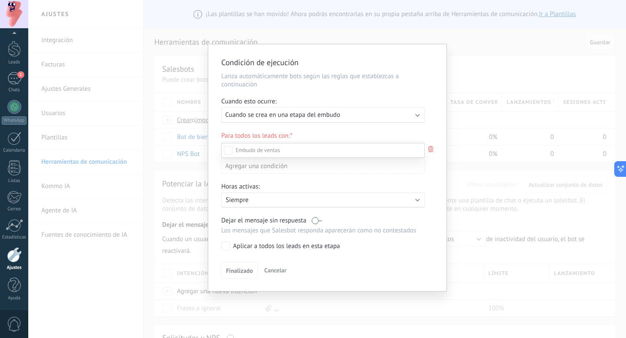
click at [299, 119] on div at bounding box center [326, 169] width 597 height 338
click at [303, 115] on span "Cuando se crea en una etapa del embudo" at bounding box center [282, 115] width 115 height 8
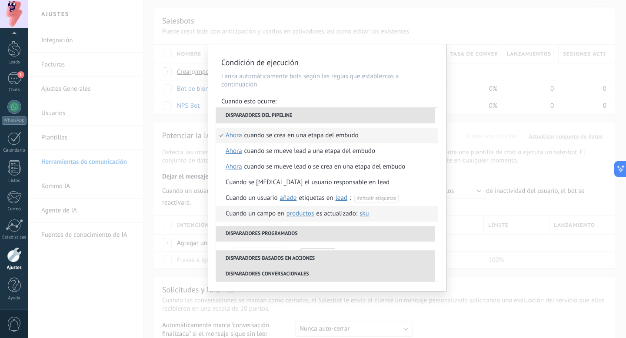
scroll to position [0, 0]
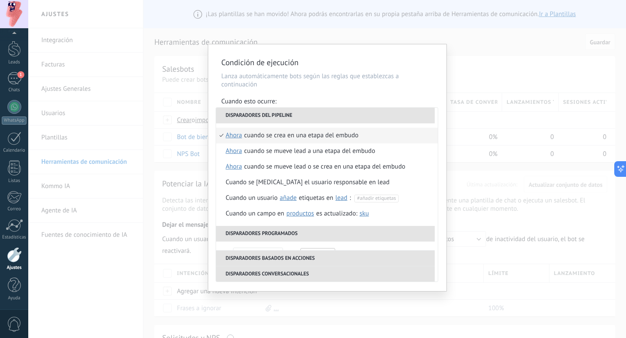
click at [337, 32] on div "**********" at bounding box center [326, 169] width 597 height 338
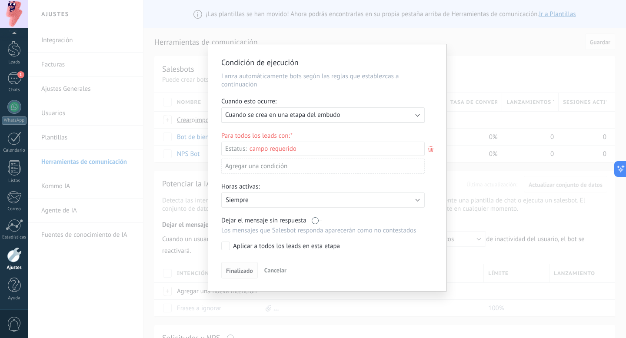
click at [239, 273] on span "Finalizado" at bounding box center [239, 271] width 27 height 6
click at [0, 0] on div "Incoming leads Contacto inicial Negociación Debate contractual Discusión de con…" at bounding box center [0, 0] width 0 height 0
click at [0, 0] on label "Contacto inicial" at bounding box center [0, 0] width 0 height 0
click at [325, 276] on div "Incoming leads Contacto inicial Negociación Debate contractual Discusión de con…" at bounding box center [322, 240] width 203 height 194
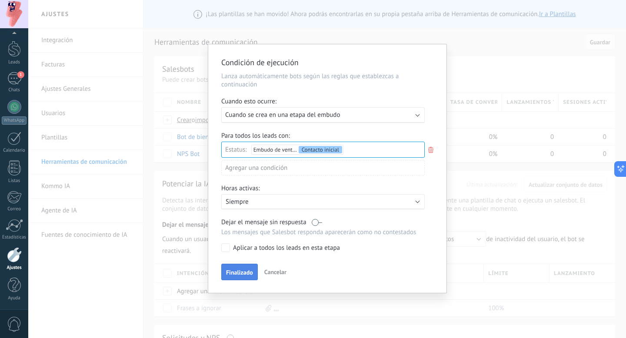
click at [242, 271] on span "Finalizado" at bounding box center [239, 272] width 27 height 6
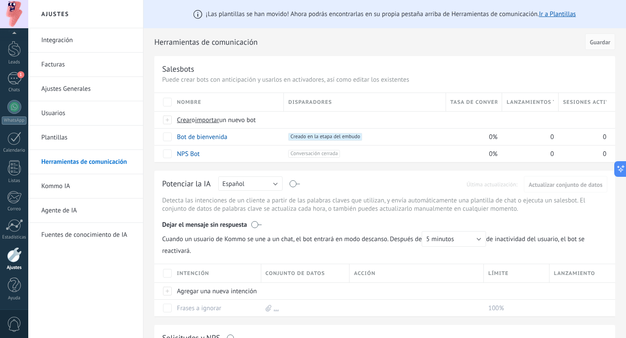
scroll to position [33, 0]
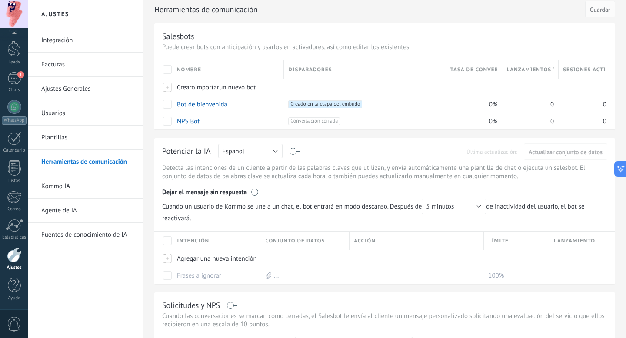
click at [459, 43] on div "Salesbots Puede crear bots con anticipación y usarlos en activadores, así como …" at bounding box center [384, 76] width 461 height 106
